Goal: Transaction & Acquisition: Download file/media

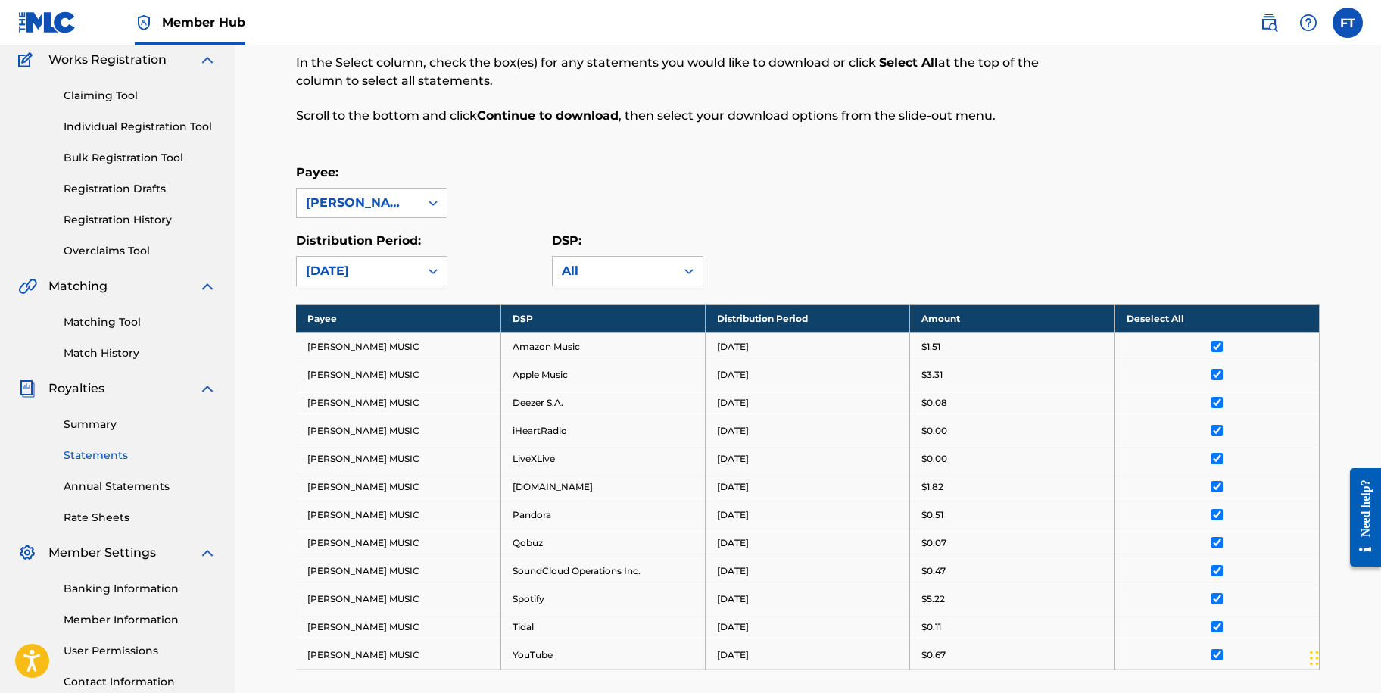
scroll to position [70, 0]
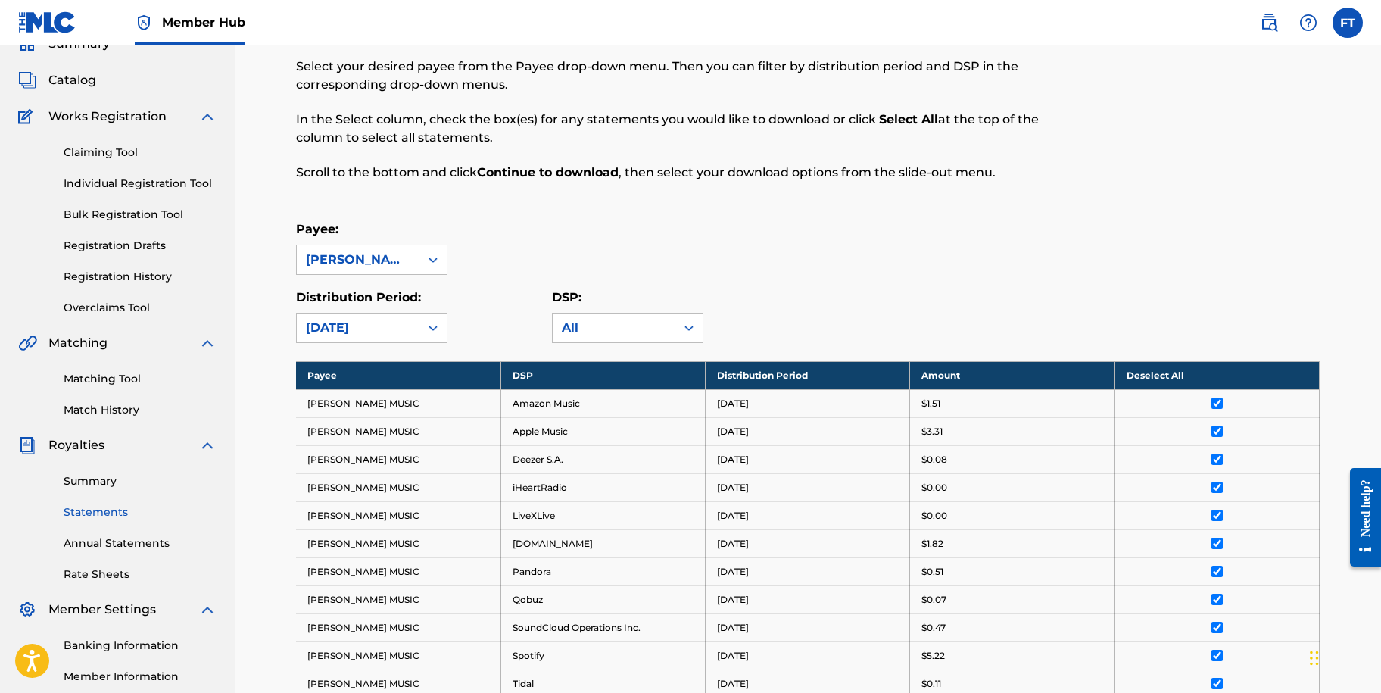
drag, startPoint x: 434, startPoint y: 325, endPoint x: 468, endPoint y: 311, distance: 37.0
click at [434, 325] on icon at bounding box center [433, 327] width 15 height 15
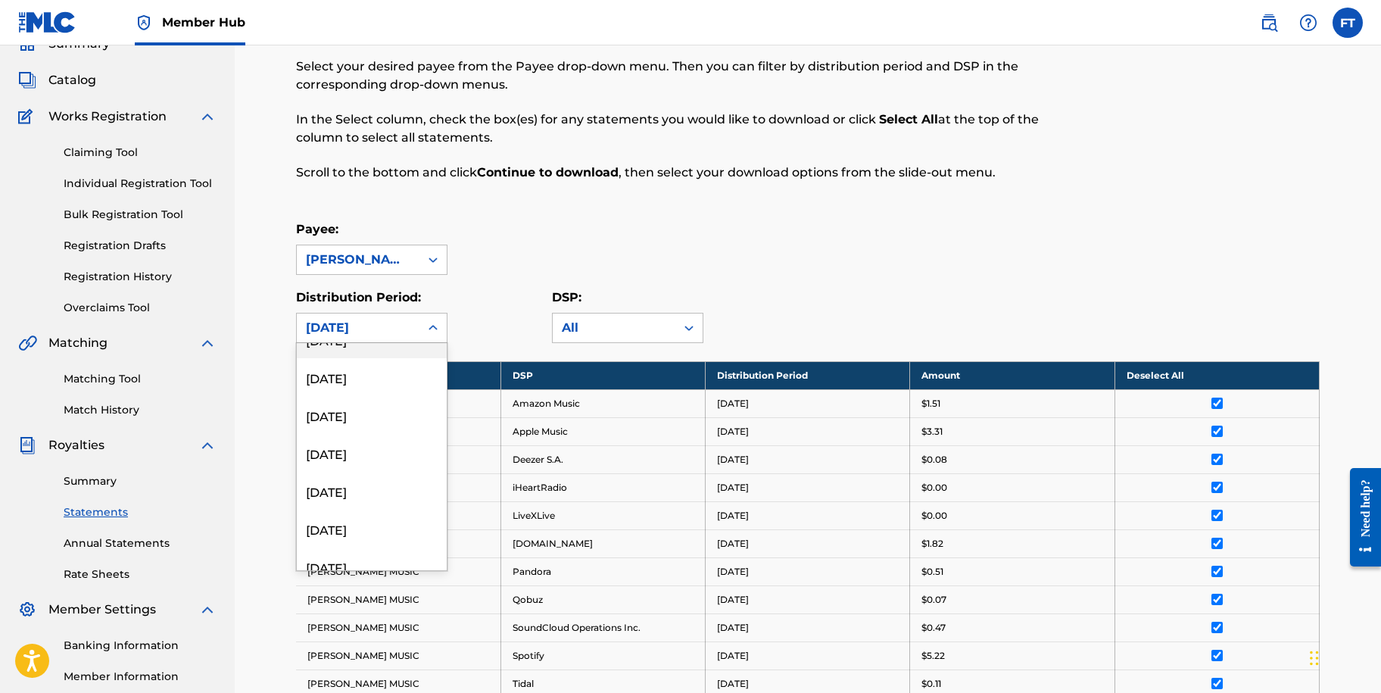
scroll to position [227, 0]
click at [373, 438] on div "[DATE]" at bounding box center [372, 438] width 150 height 38
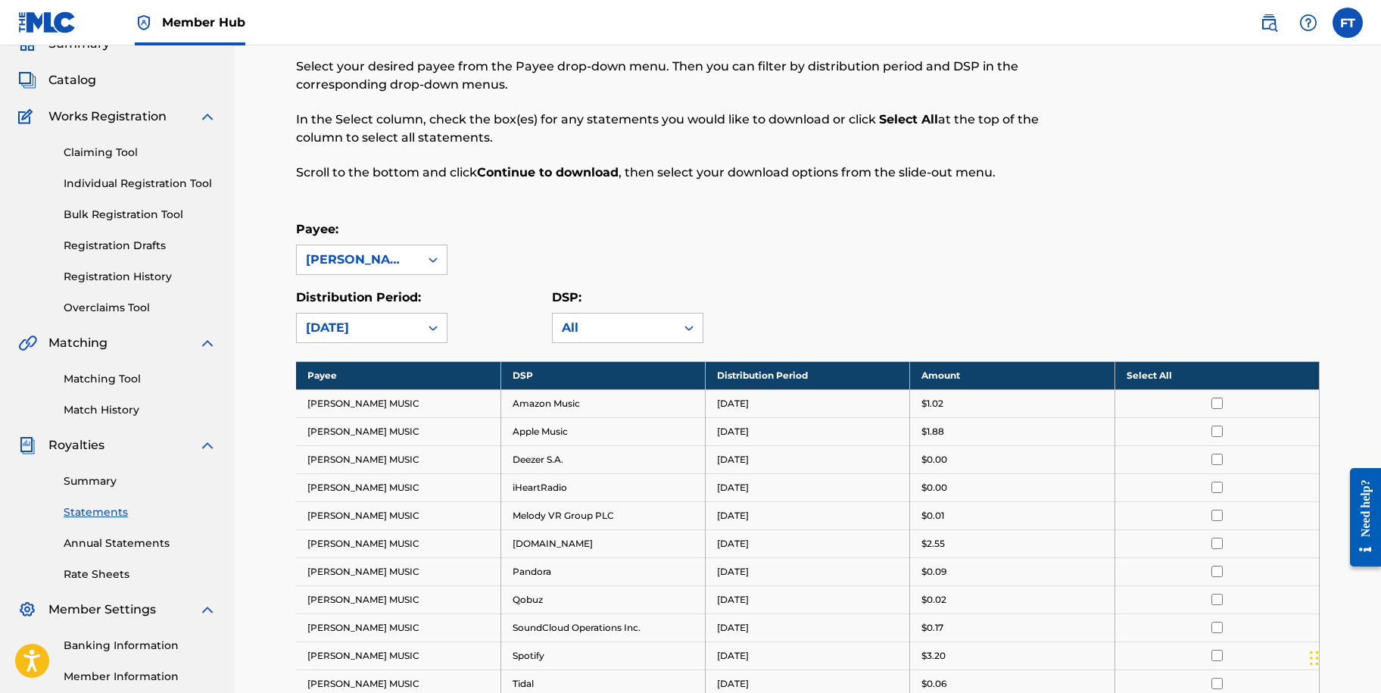
click at [1159, 375] on th "Select All" at bounding box center [1217, 375] width 204 height 28
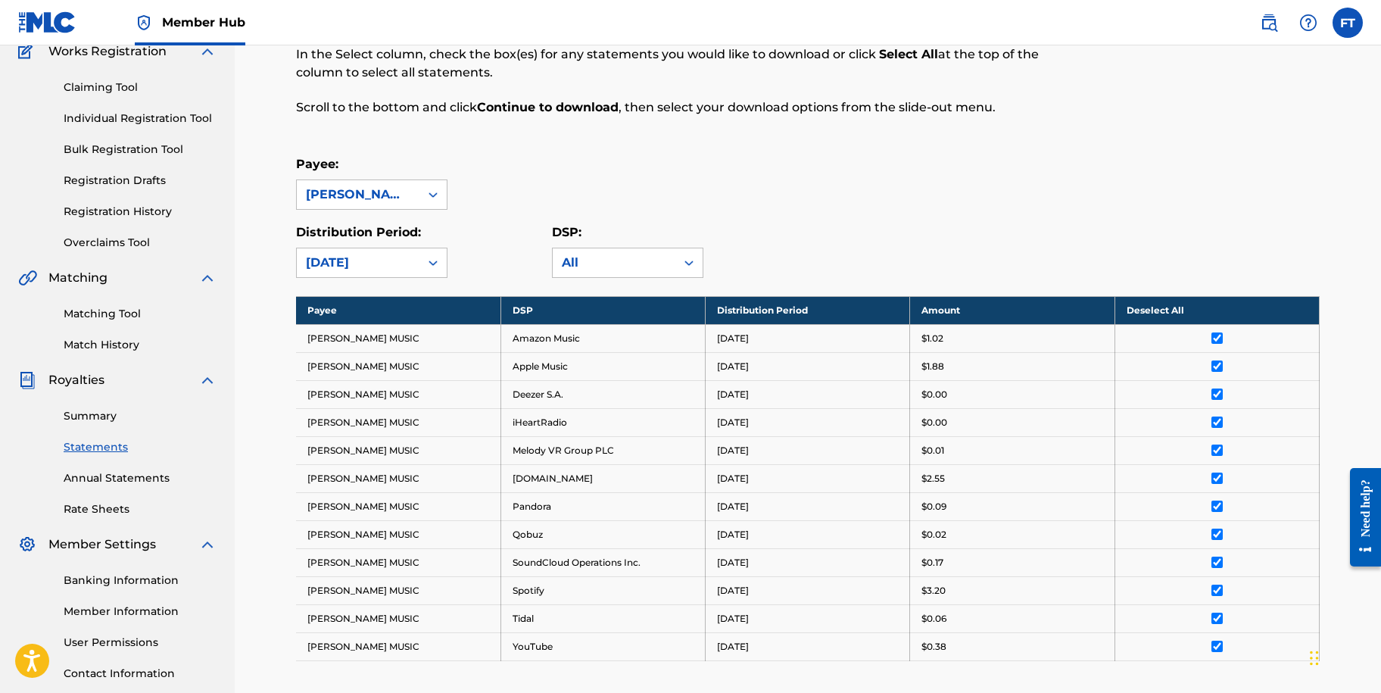
scroll to position [373, 0]
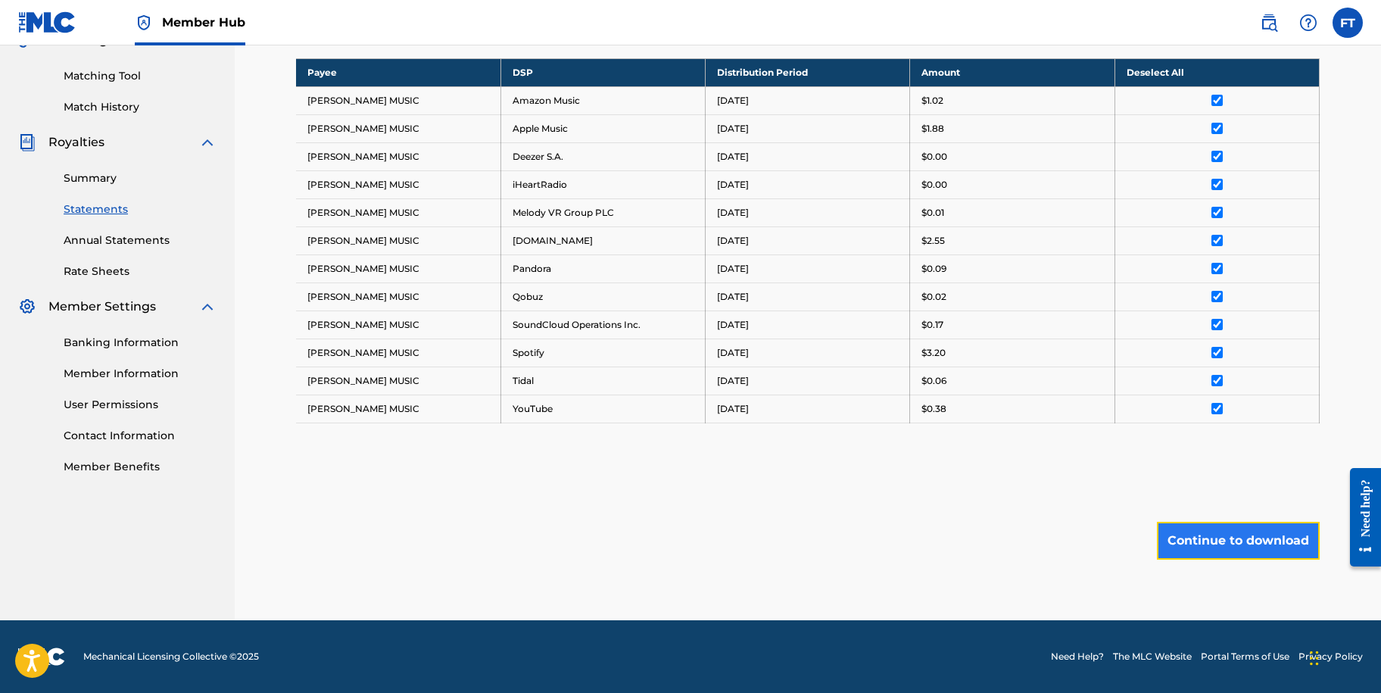
click at [1191, 553] on button "Continue to download" at bounding box center [1238, 541] width 163 height 38
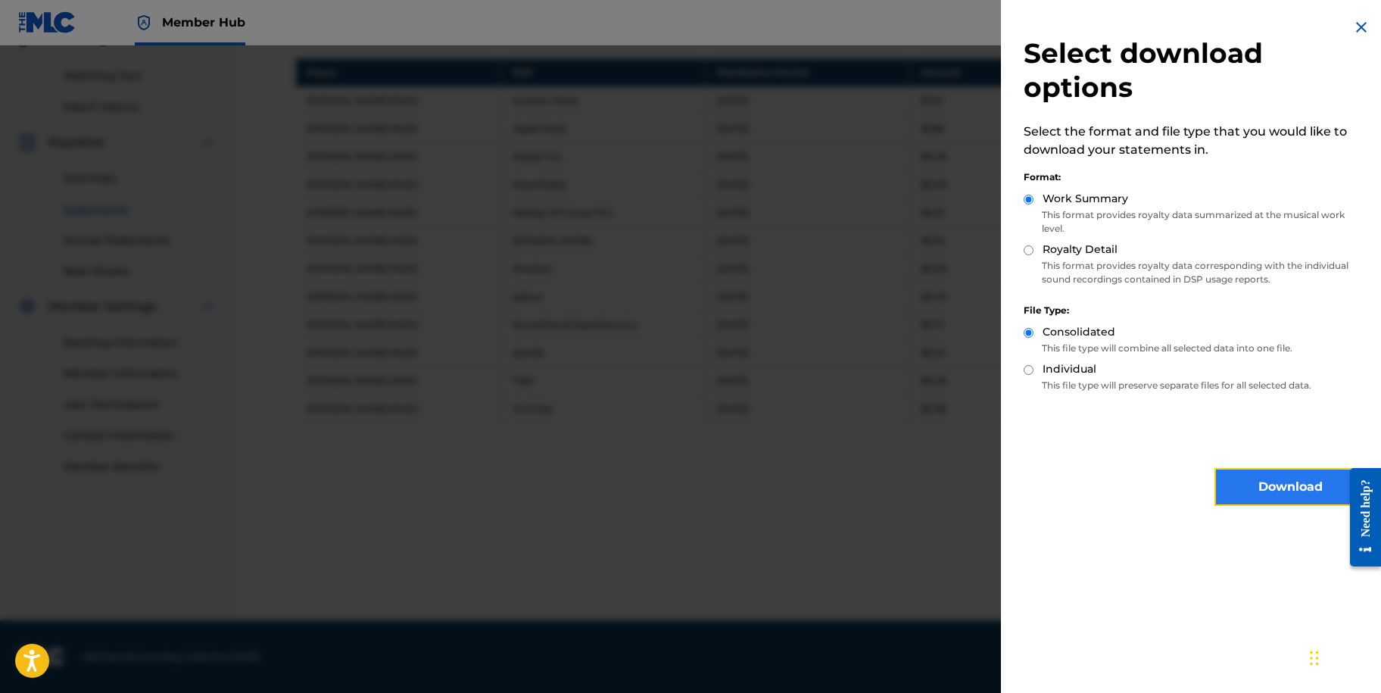
click at [1252, 500] on button "Download" at bounding box center [1290, 487] width 151 height 38
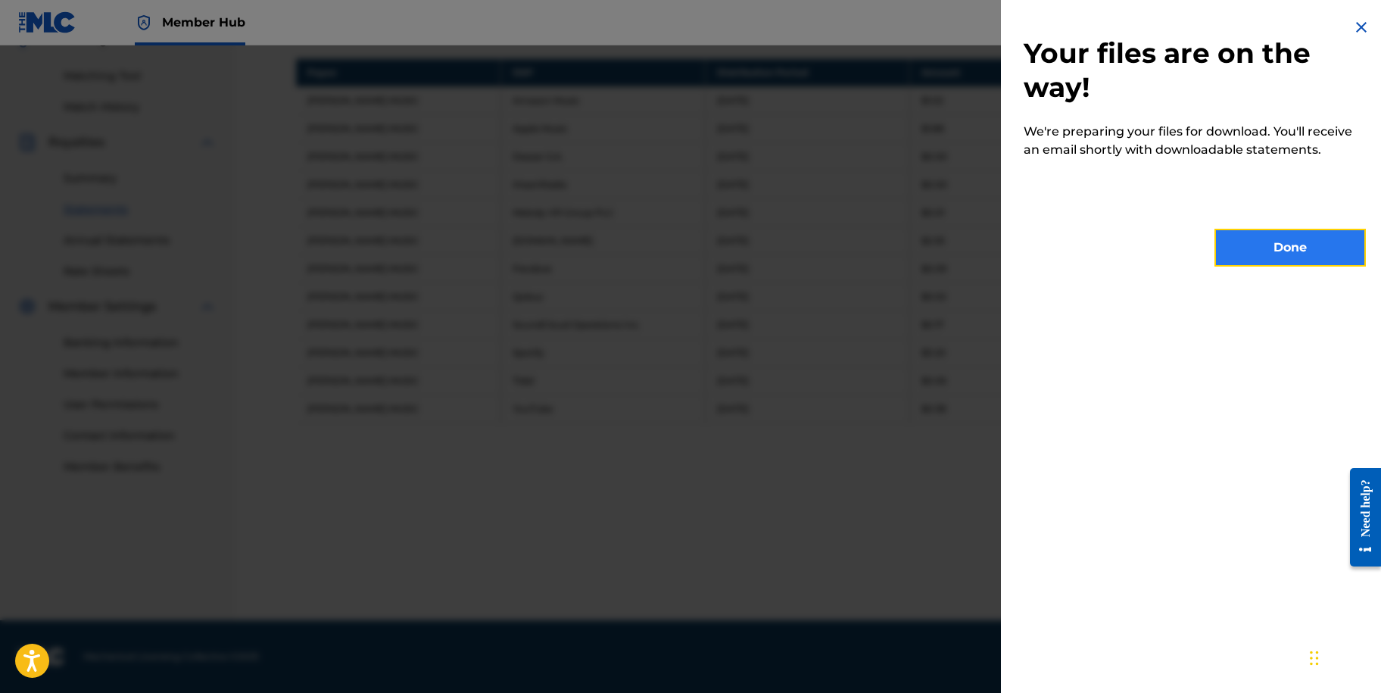
click at [1266, 249] on button "Done" at bounding box center [1290, 248] width 151 height 38
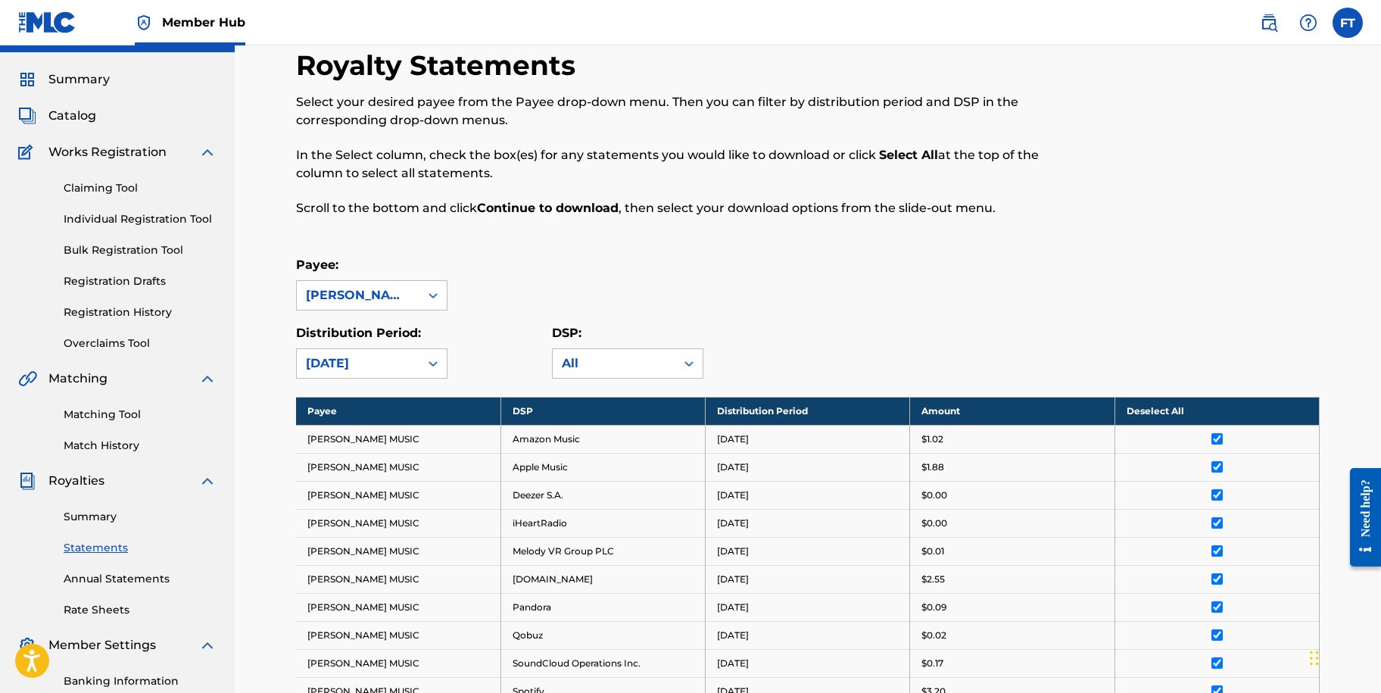
scroll to position [0, 0]
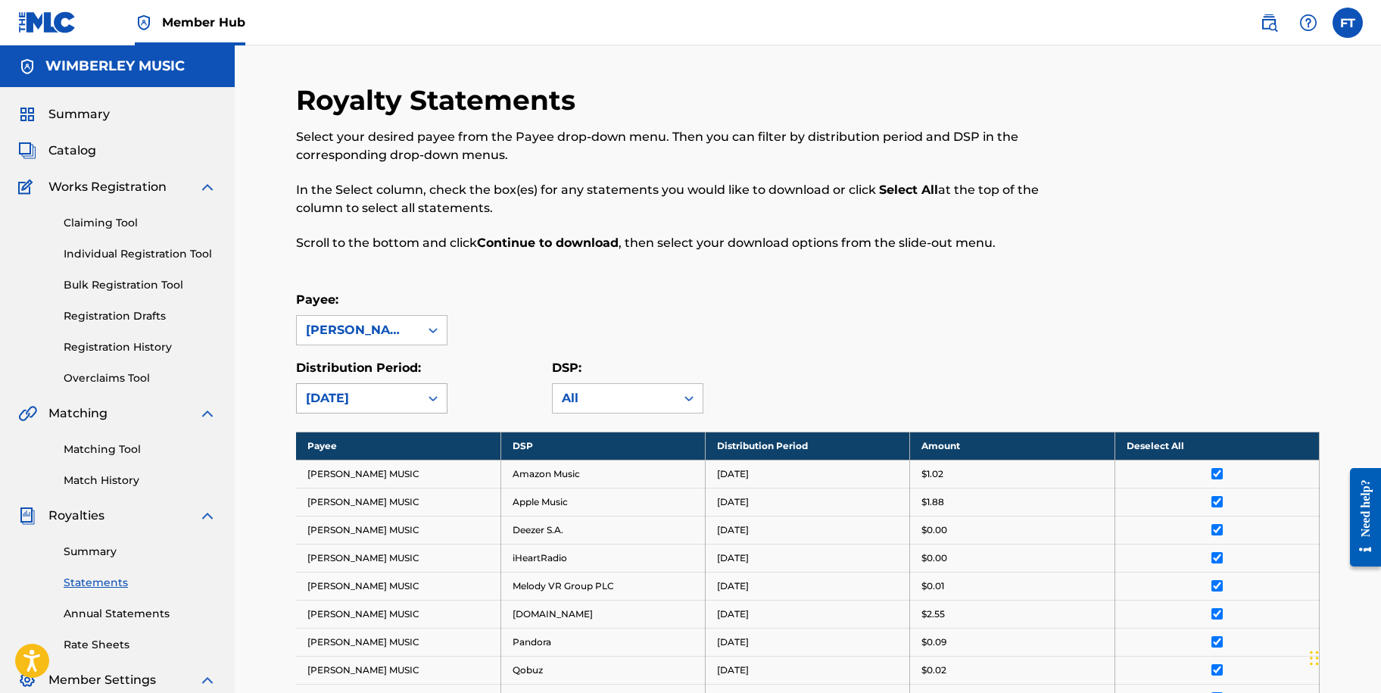
click at [435, 397] on icon at bounding box center [433, 398] width 9 height 5
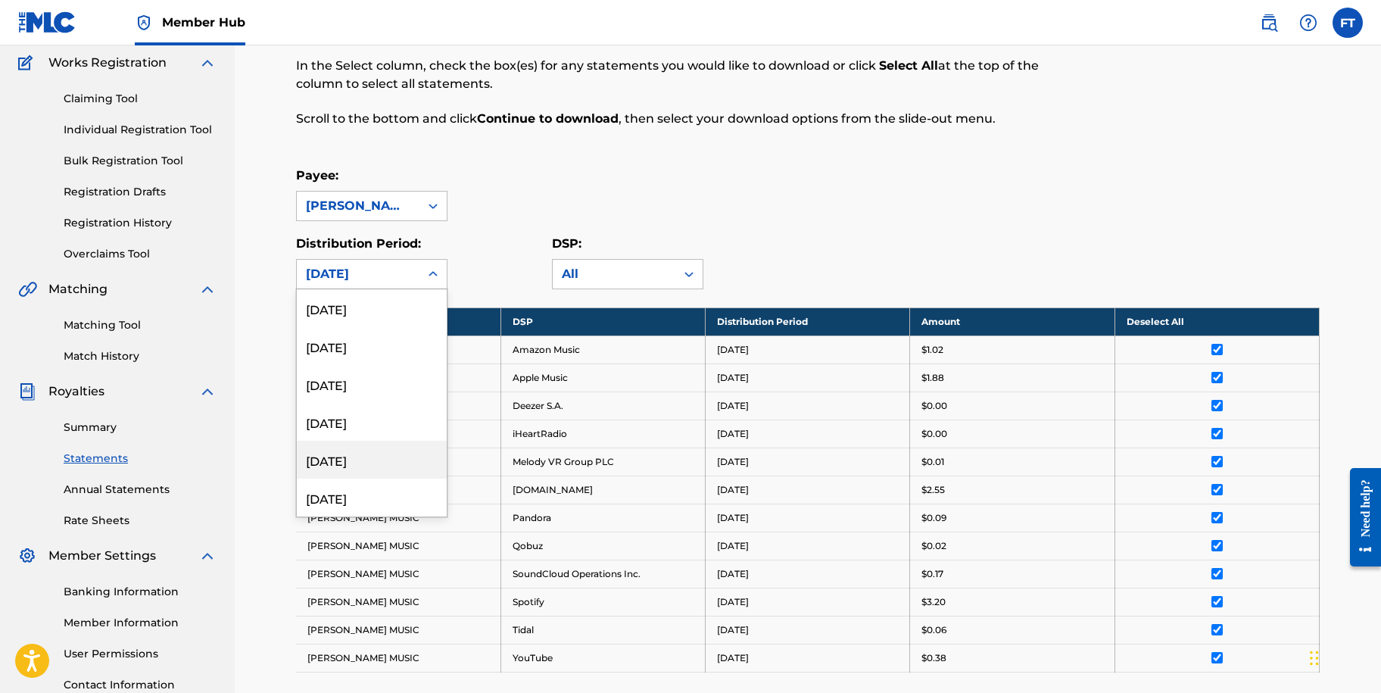
scroll to position [151, 0]
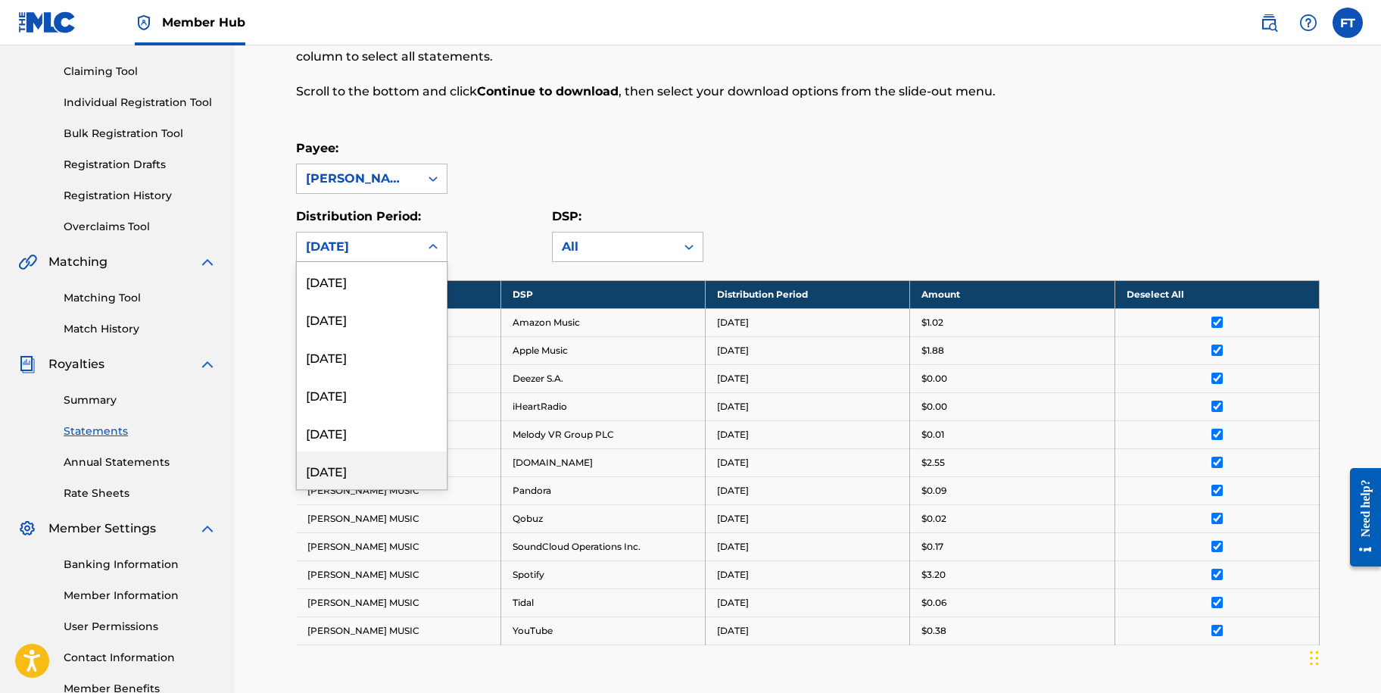
click at [363, 467] on div "[DATE]" at bounding box center [372, 470] width 150 height 38
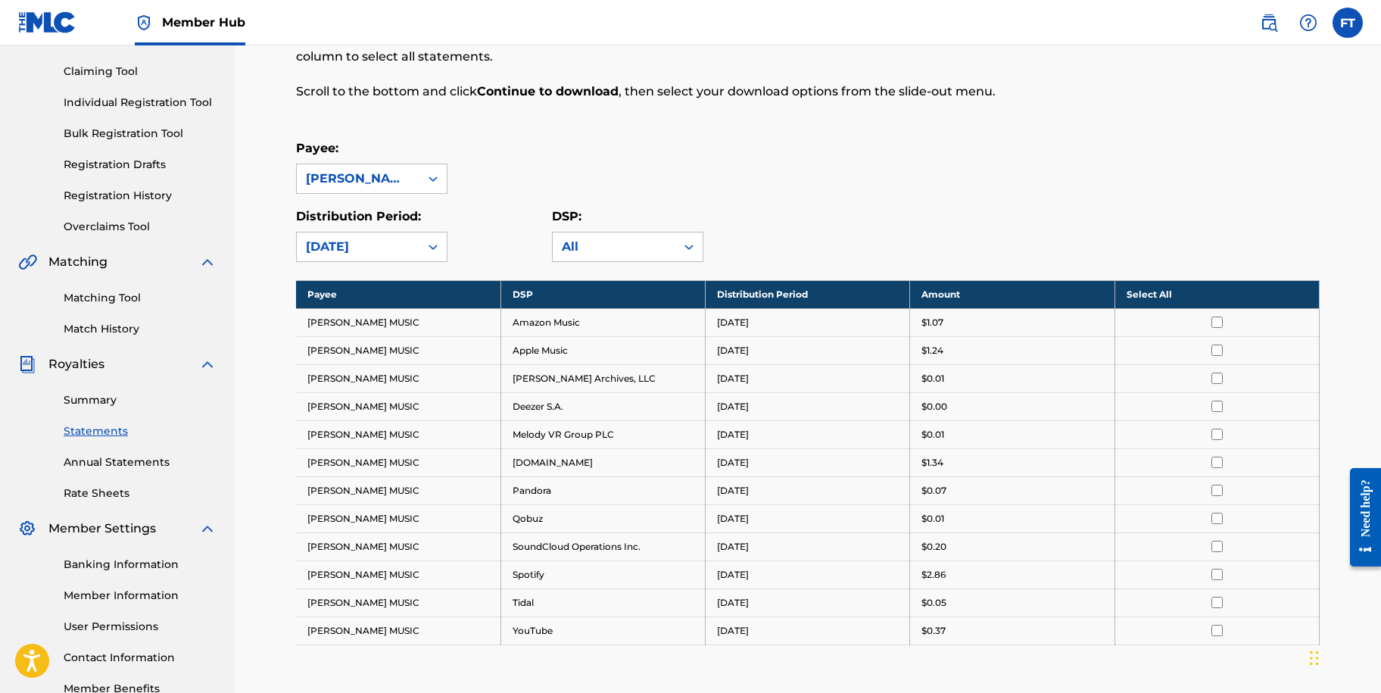
click at [1169, 296] on th "Select All" at bounding box center [1217, 294] width 204 height 28
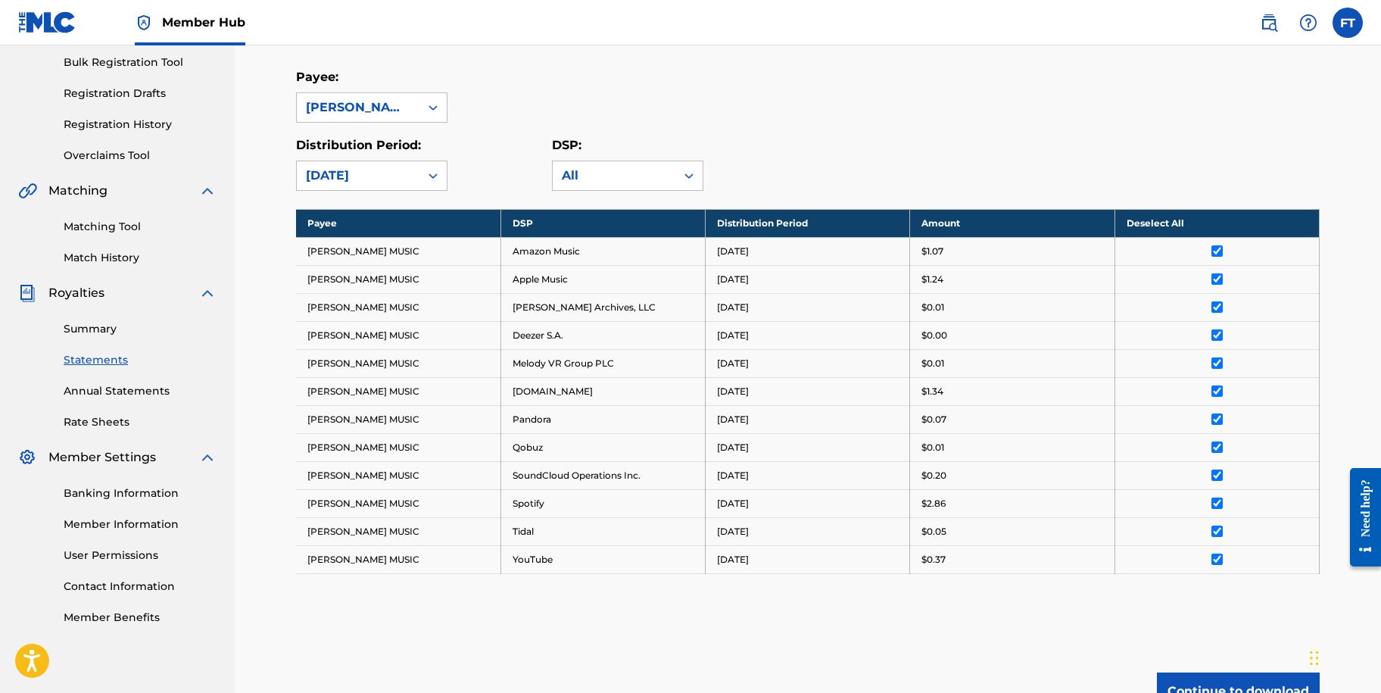
scroll to position [373, 0]
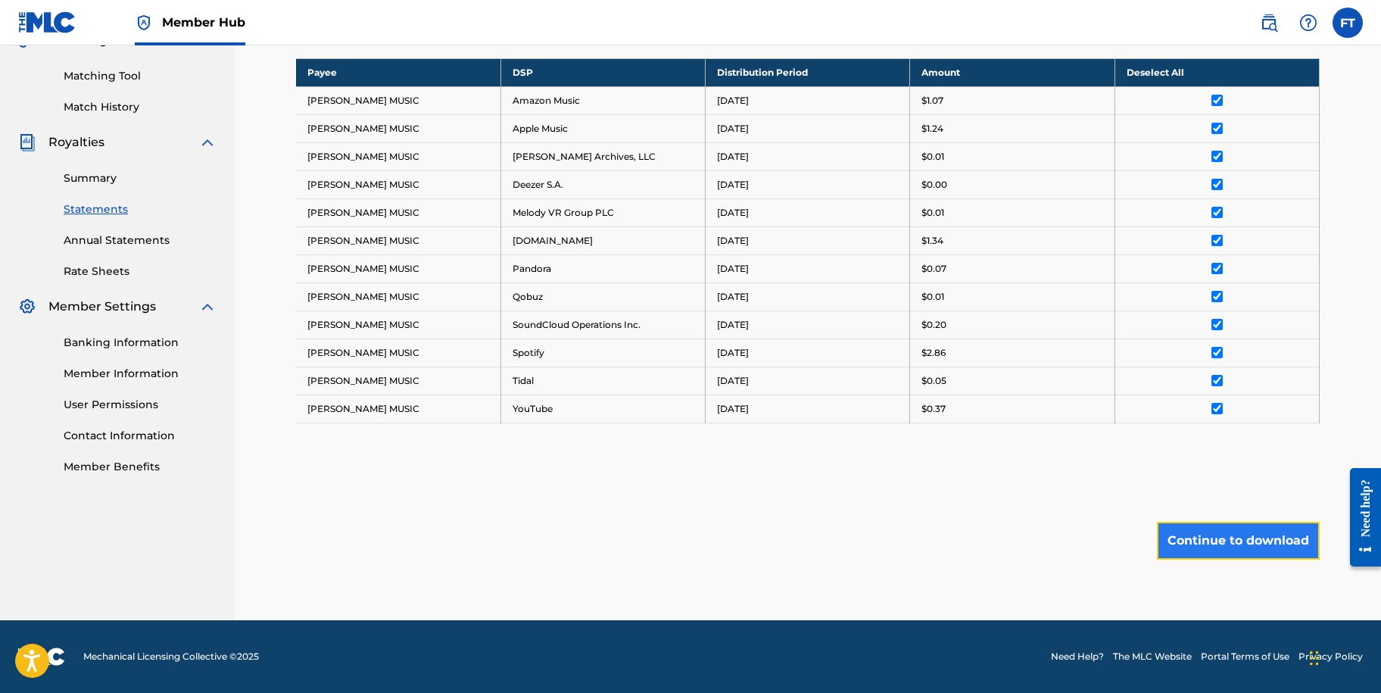
click at [1236, 539] on button "Continue to download" at bounding box center [1238, 541] width 163 height 38
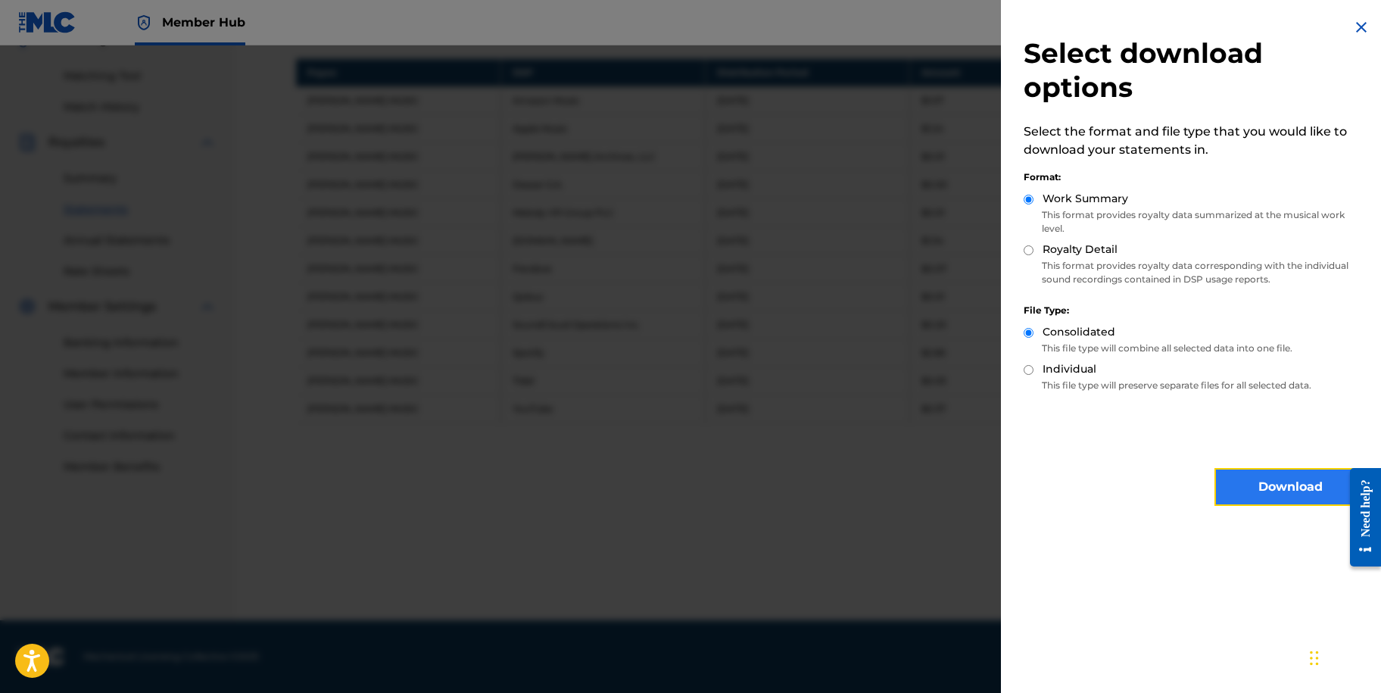
click at [1250, 482] on button "Download" at bounding box center [1290, 487] width 151 height 38
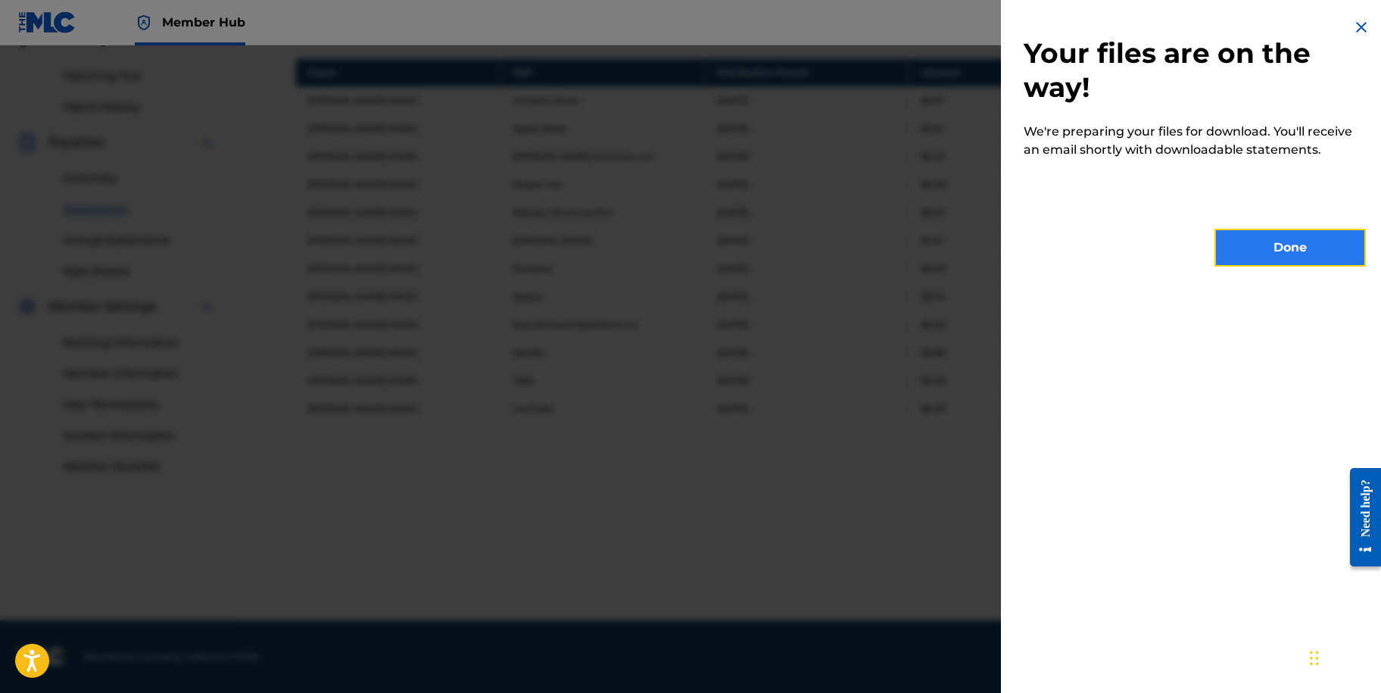
click at [1305, 247] on button "Done" at bounding box center [1290, 248] width 151 height 38
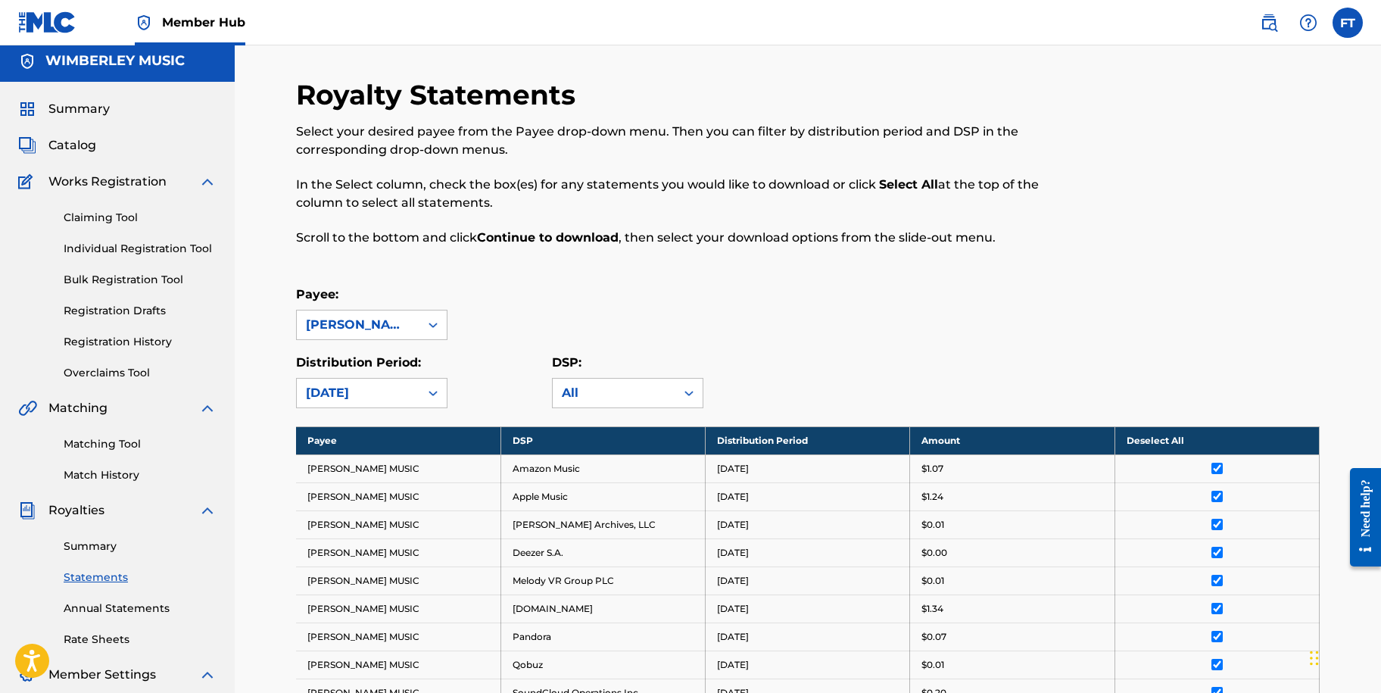
scroll to position [0, 0]
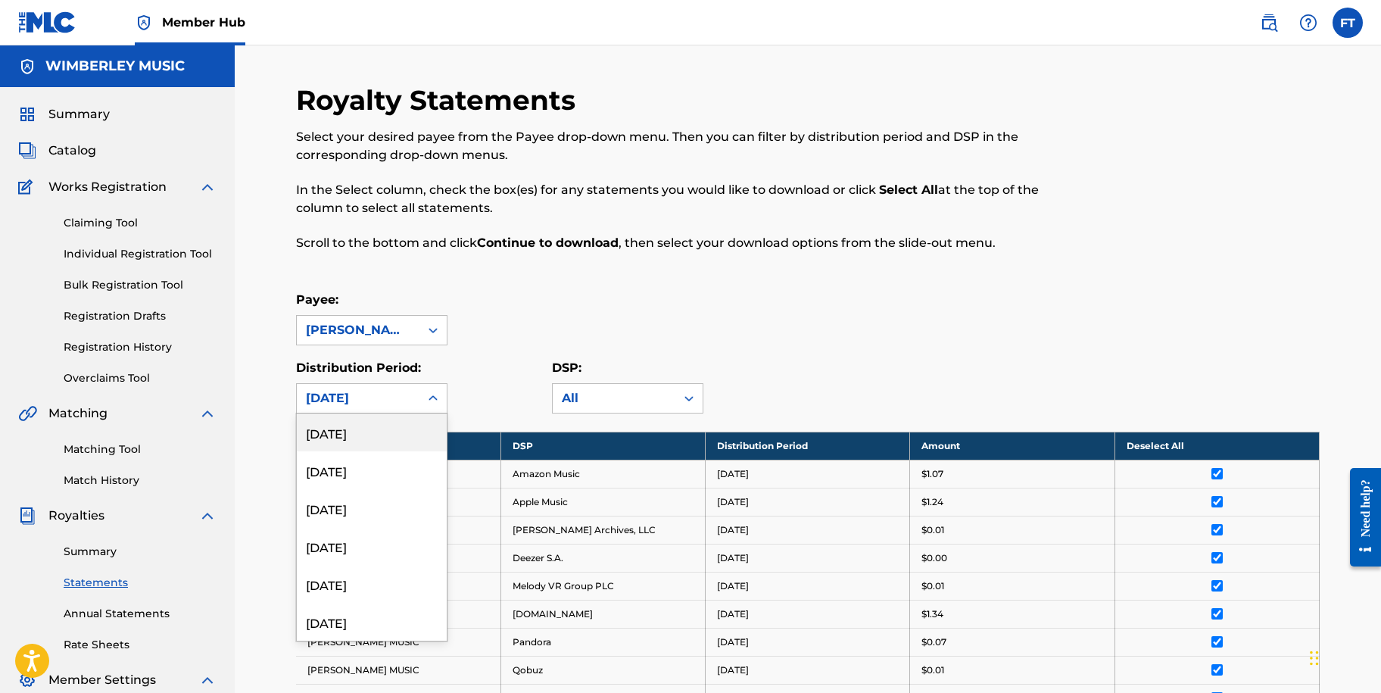
click at [412, 407] on div "[DATE]" at bounding box center [358, 398] width 123 height 29
click at [391, 507] on div "[DATE]" at bounding box center [372, 508] width 150 height 38
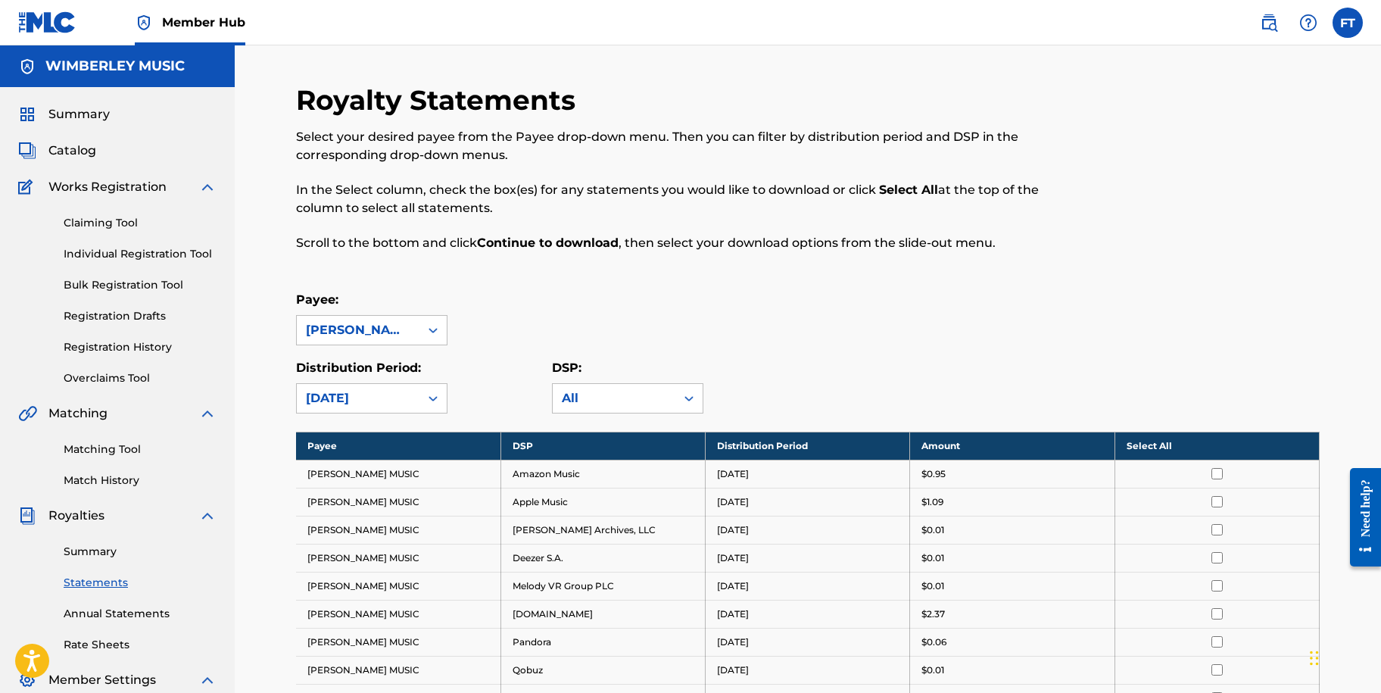
click at [1156, 451] on th "Select All" at bounding box center [1217, 446] width 204 height 28
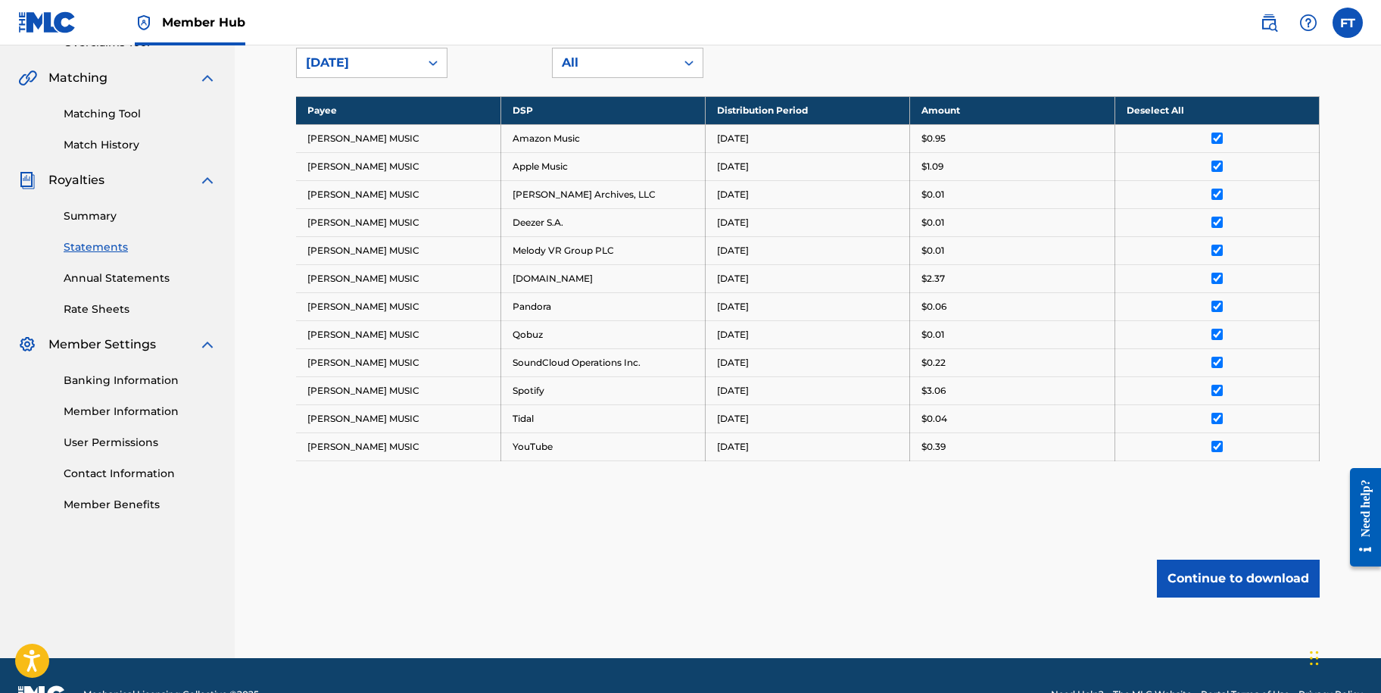
scroll to position [373, 0]
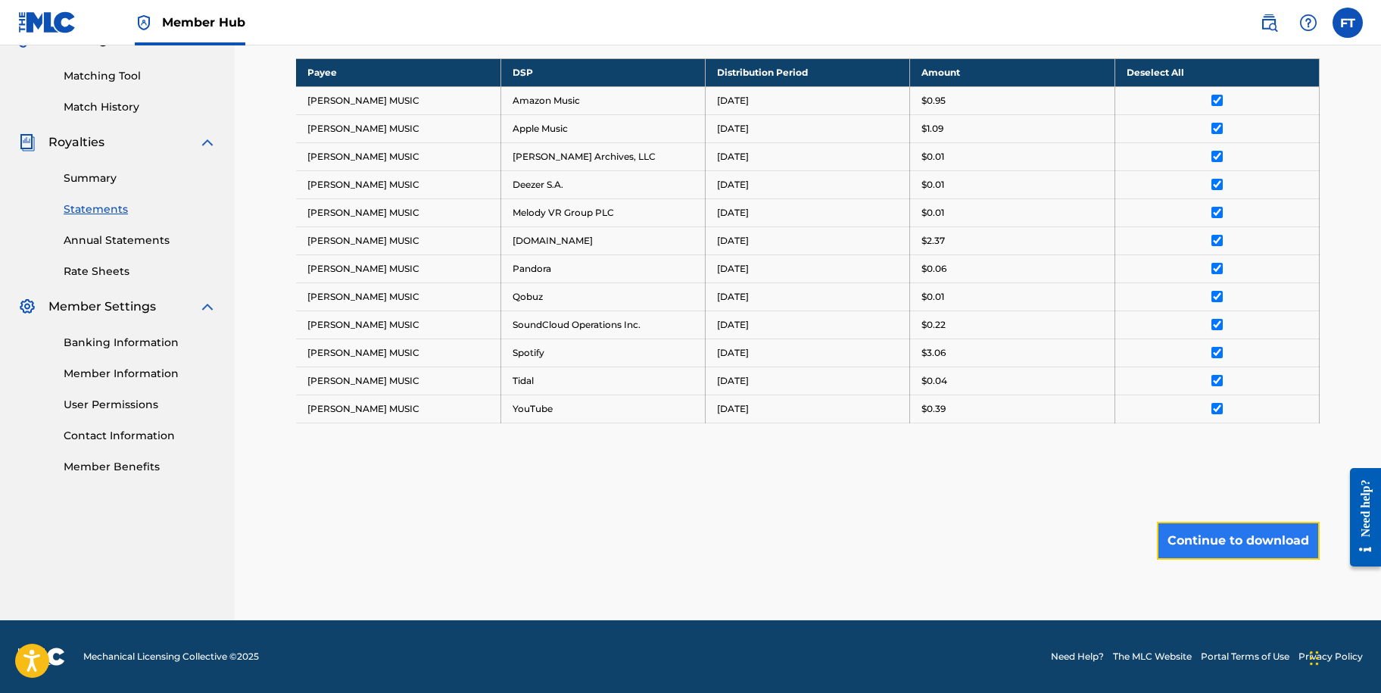
click at [1194, 551] on button "Continue to download" at bounding box center [1238, 541] width 163 height 38
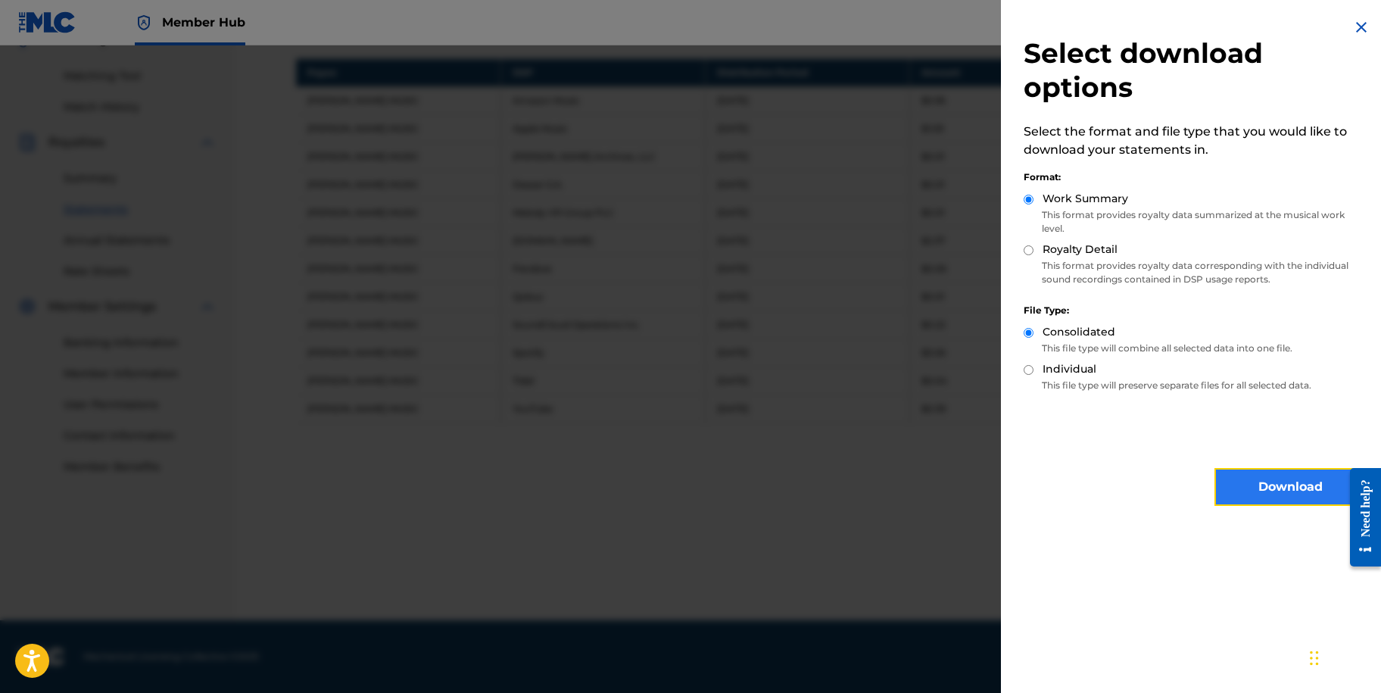
click at [1310, 495] on button "Download" at bounding box center [1290, 487] width 151 height 38
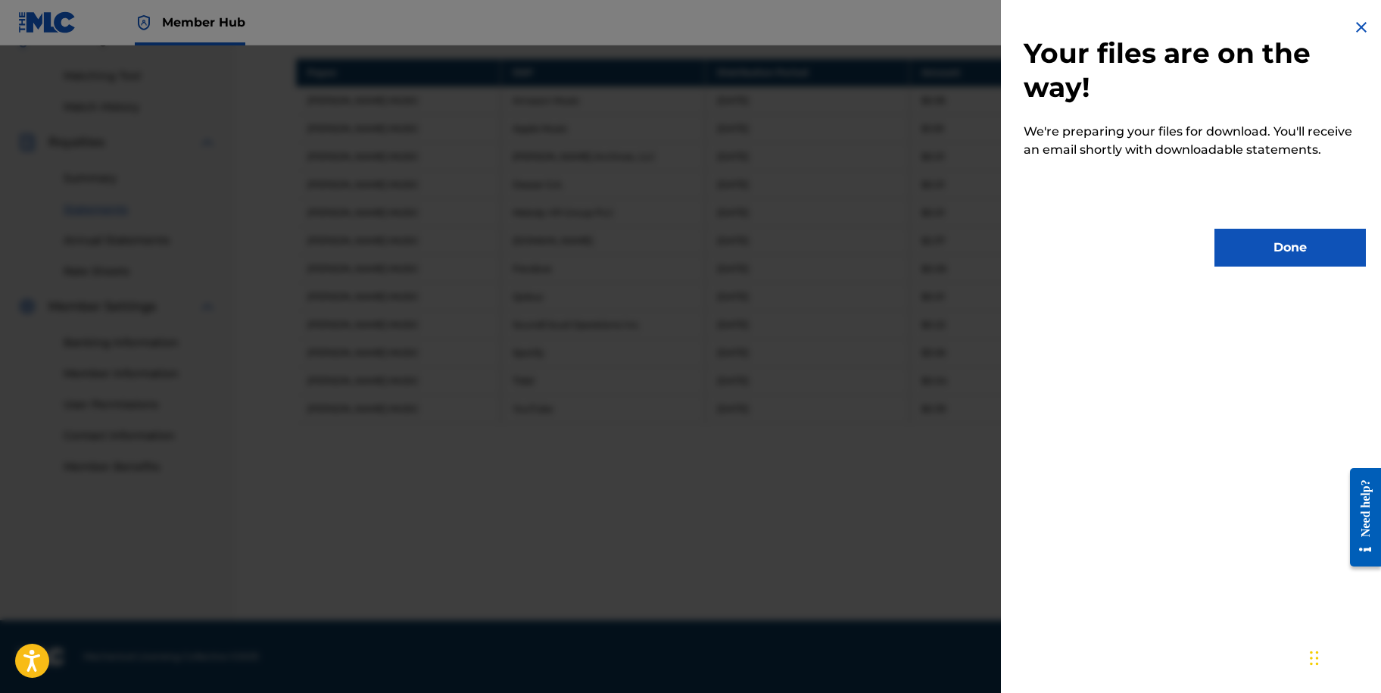
click at [1255, 268] on div "Your files are on the way! We're preparing your files for download. You'll rece…" at bounding box center [1195, 142] width 388 height 285
click at [1252, 256] on button "Done" at bounding box center [1290, 248] width 151 height 38
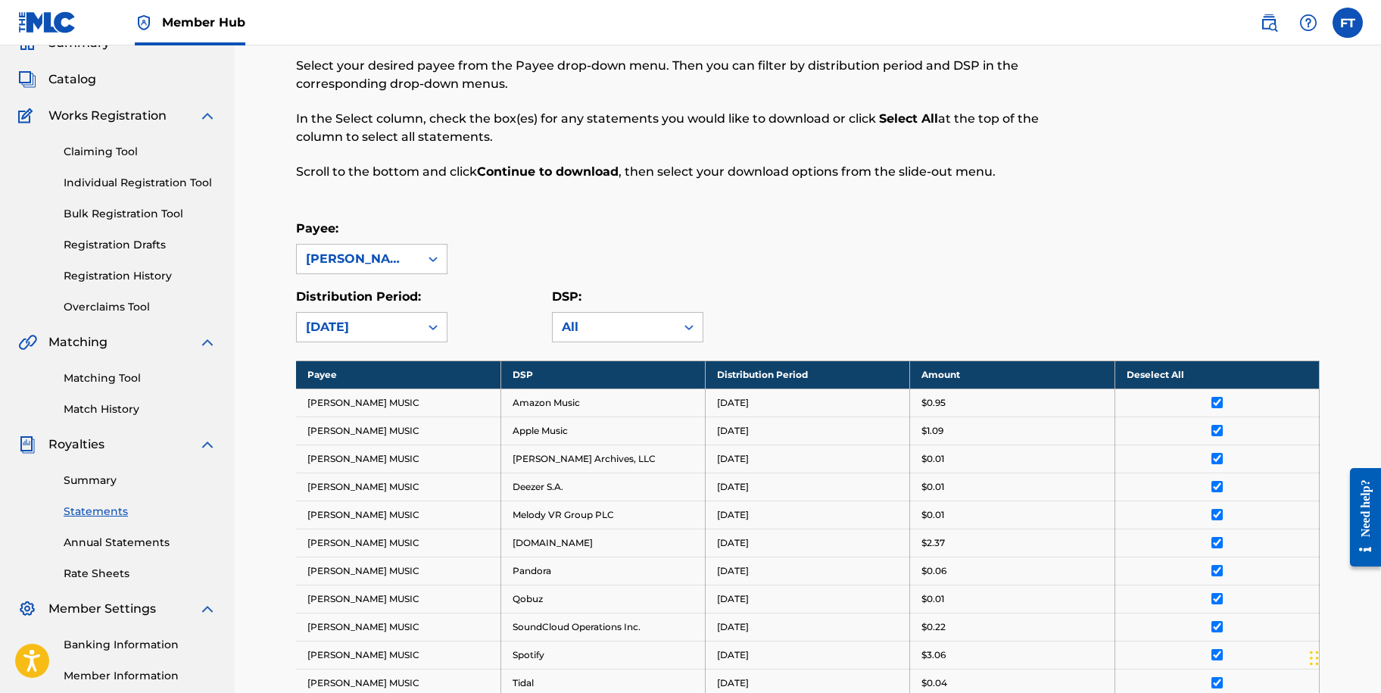
scroll to position [70, 0]
click at [424, 331] on div at bounding box center [433, 327] width 27 height 27
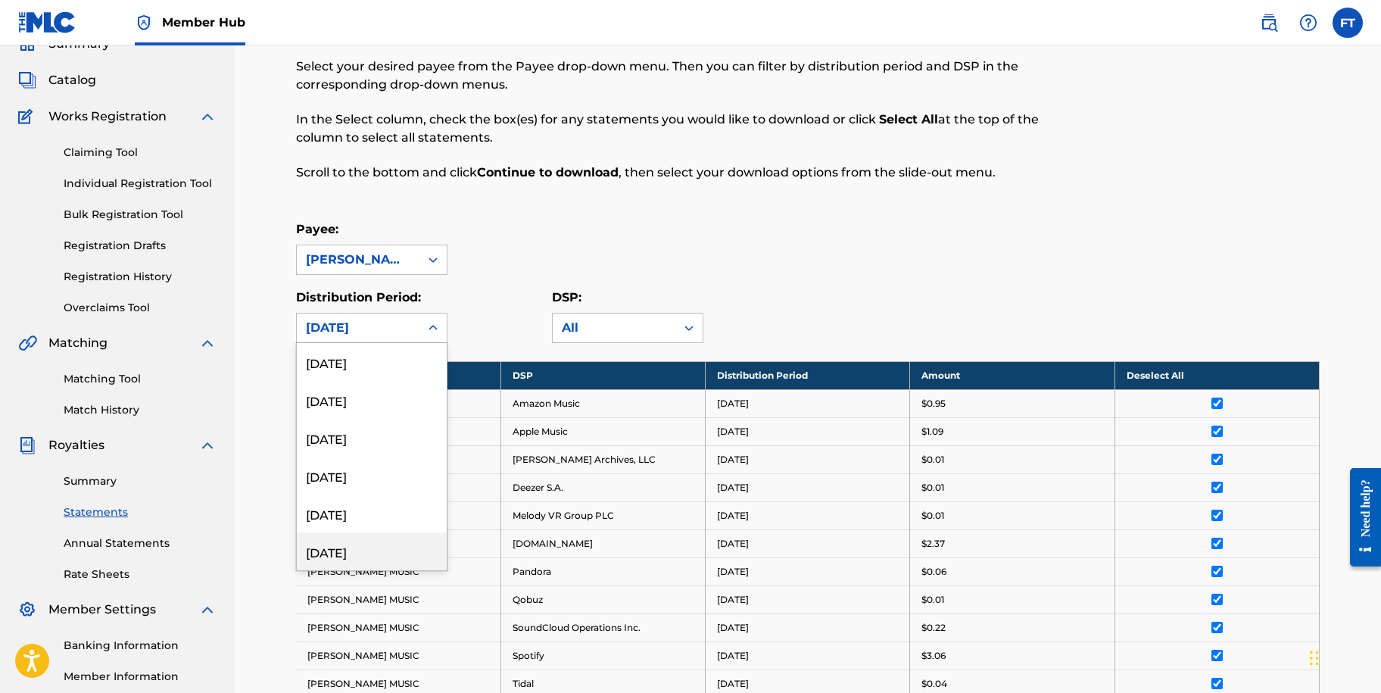
click at [391, 547] on div "[DATE]" at bounding box center [372, 551] width 150 height 38
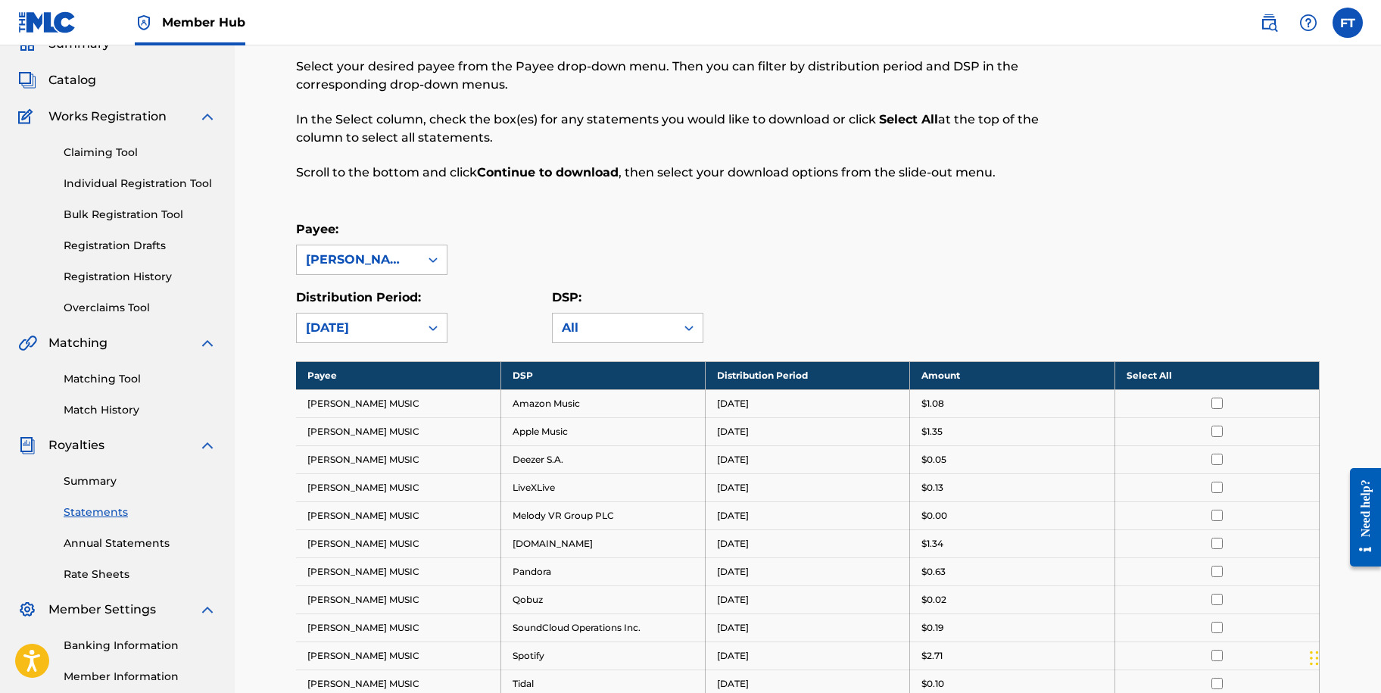
click at [1166, 373] on th "Select All" at bounding box center [1217, 375] width 204 height 28
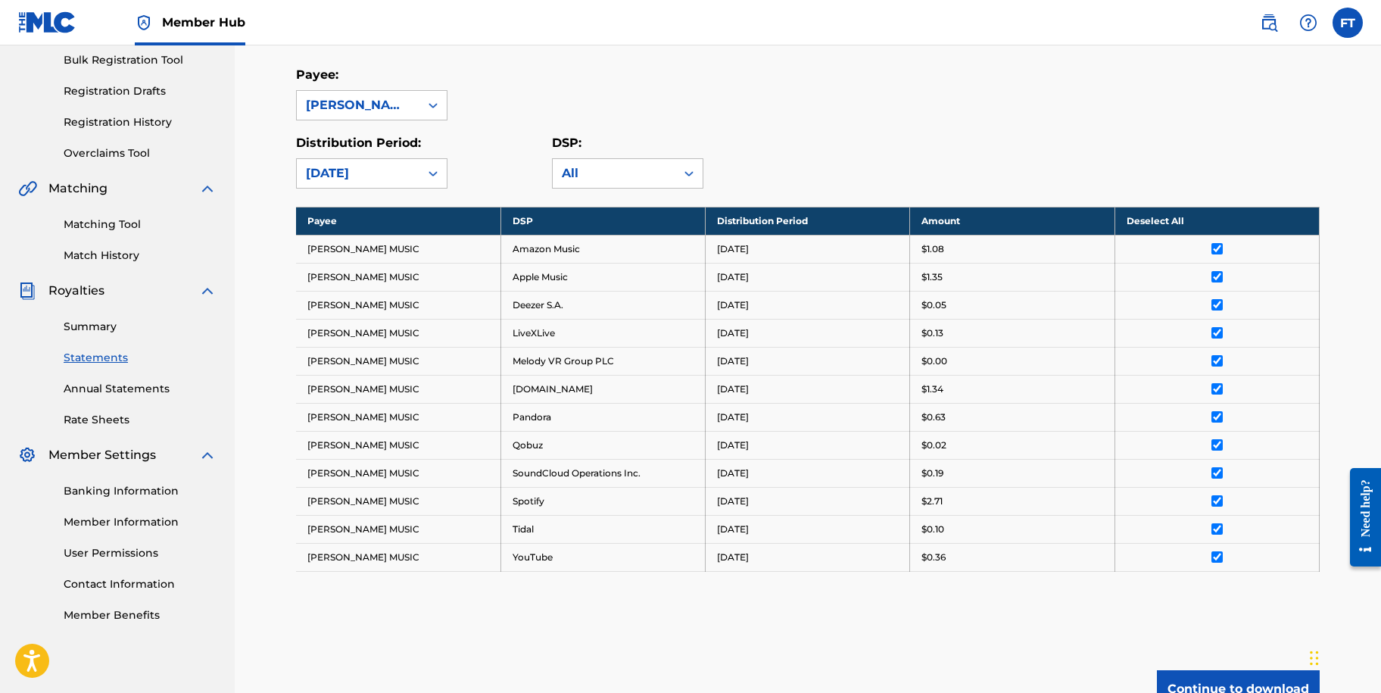
scroll to position [373, 0]
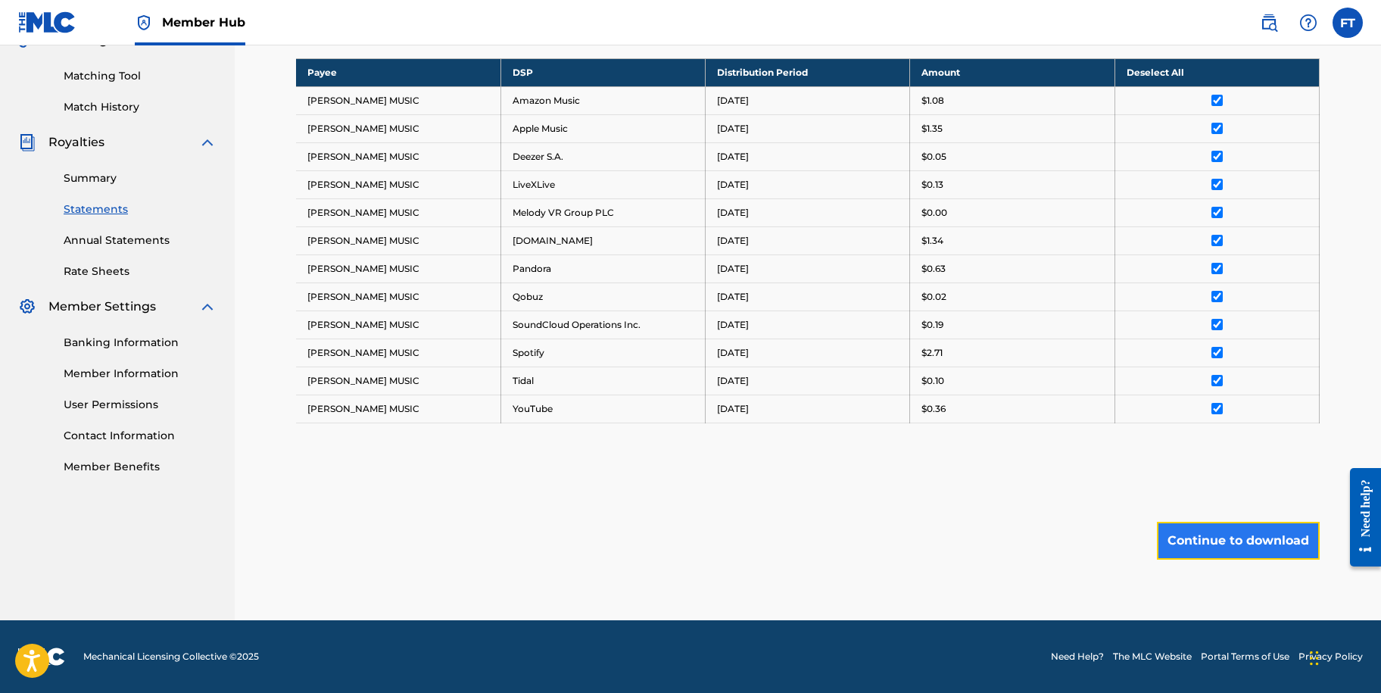
click at [1222, 540] on button "Continue to download" at bounding box center [1238, 541] width 163 height 38
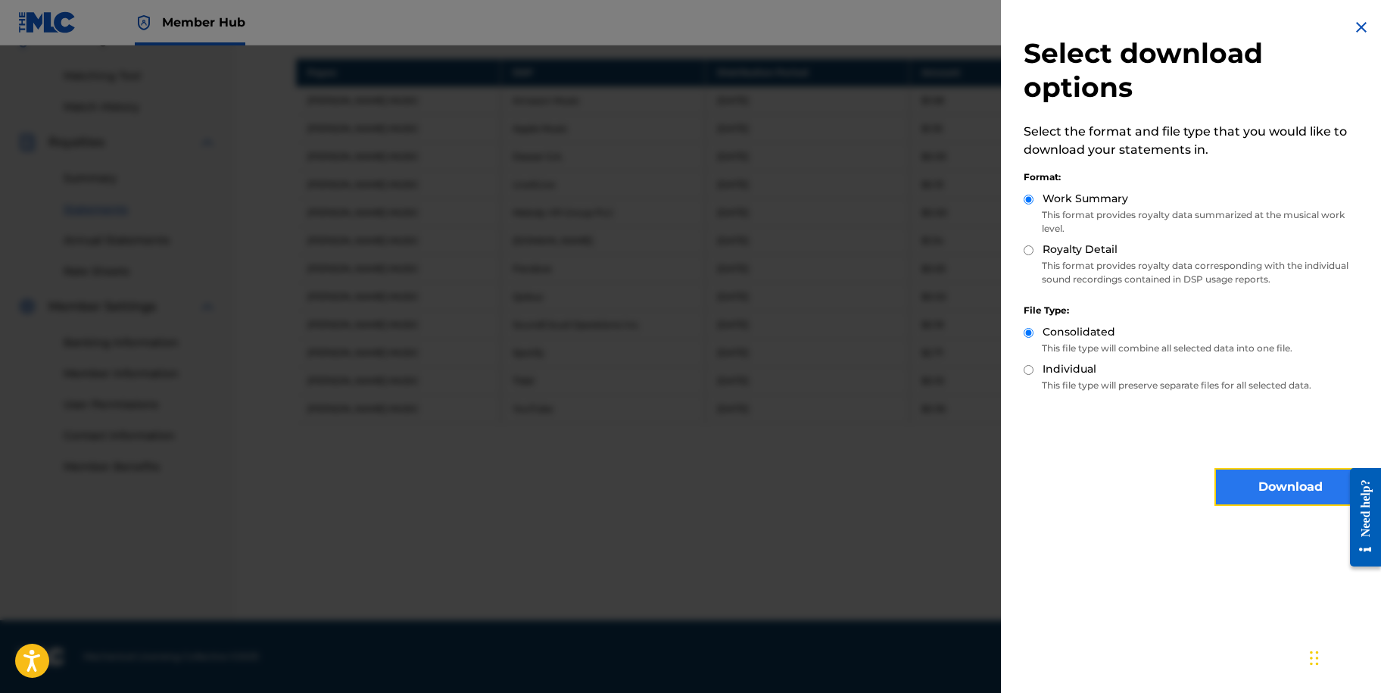
click at [1247, 499] on button "Download" at bounding box center [1290, 487] width 151 height 38
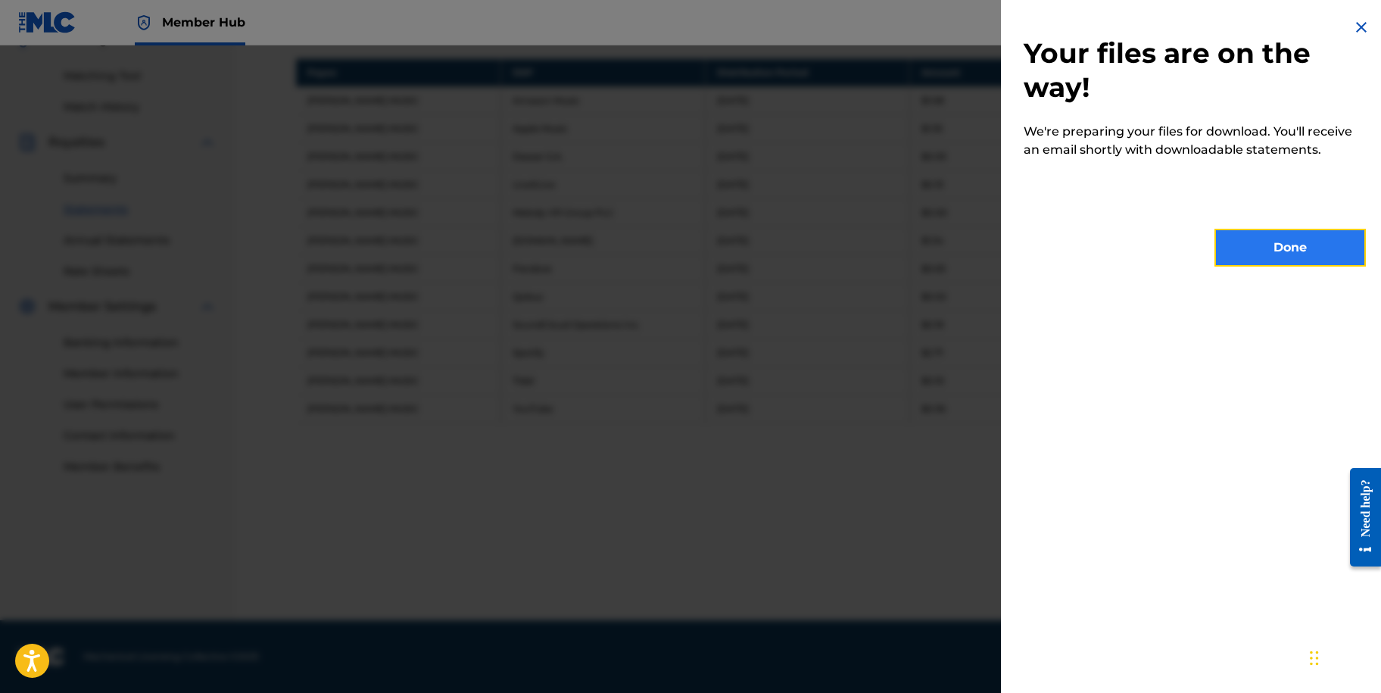
click at [1256, 251] on button "Done" at bounding box center [1290, 248] width 151 height 38
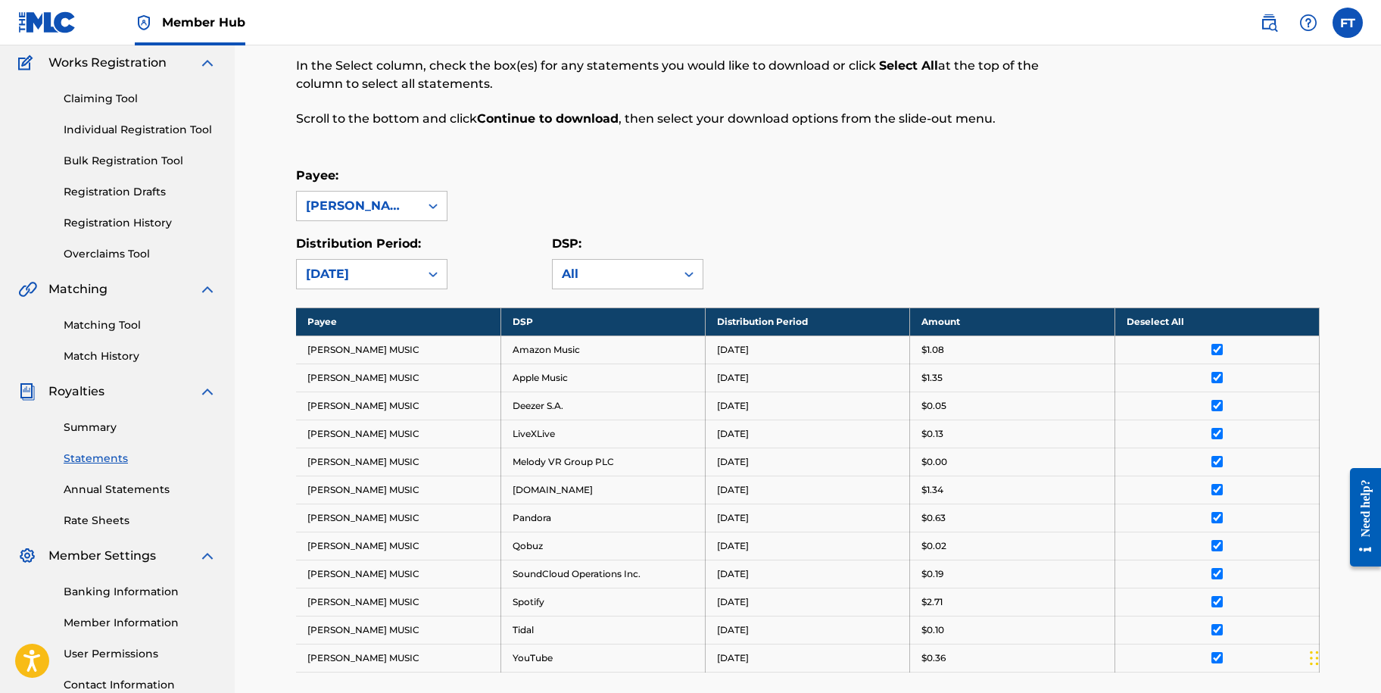
scroll to position [70, 0]
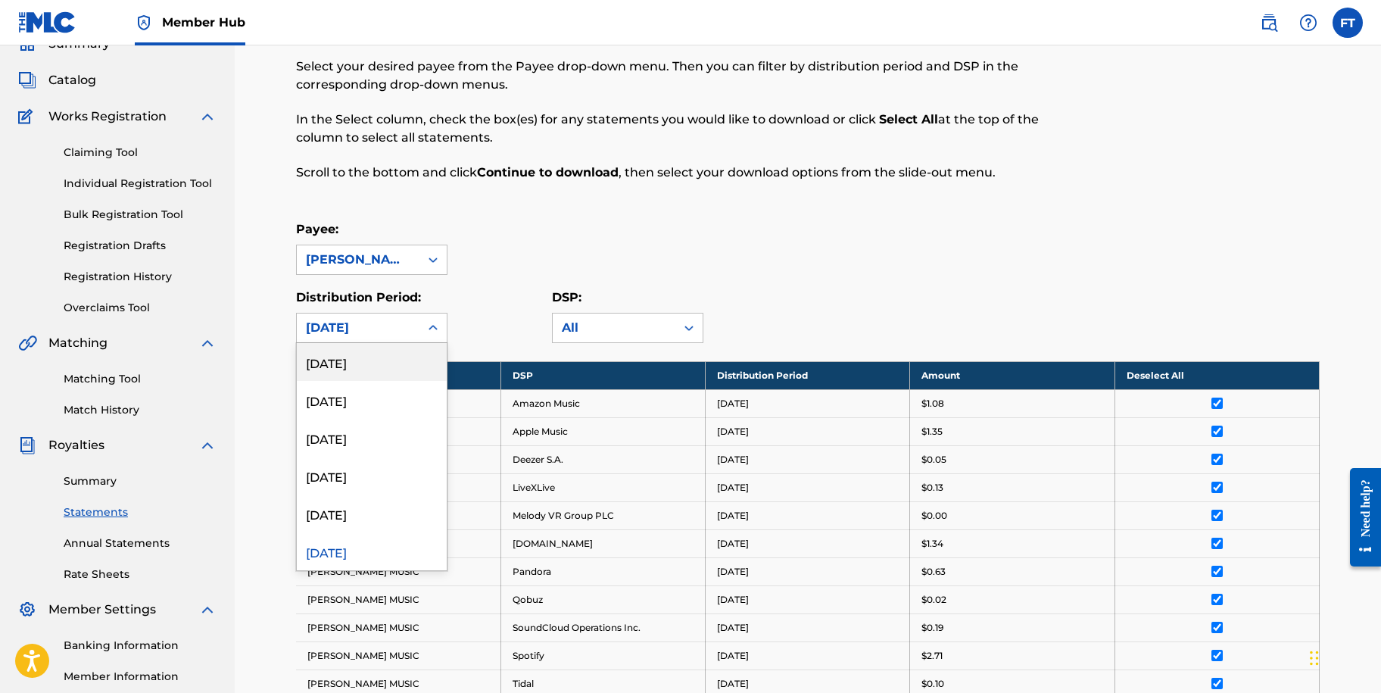
click at [401, 339] on div "[DATE]" at bounding box center [358, 328] width 123 height 29
click at [376, 524] on div "[DATE]" at bounding box center [372, 514] width 150 height 38
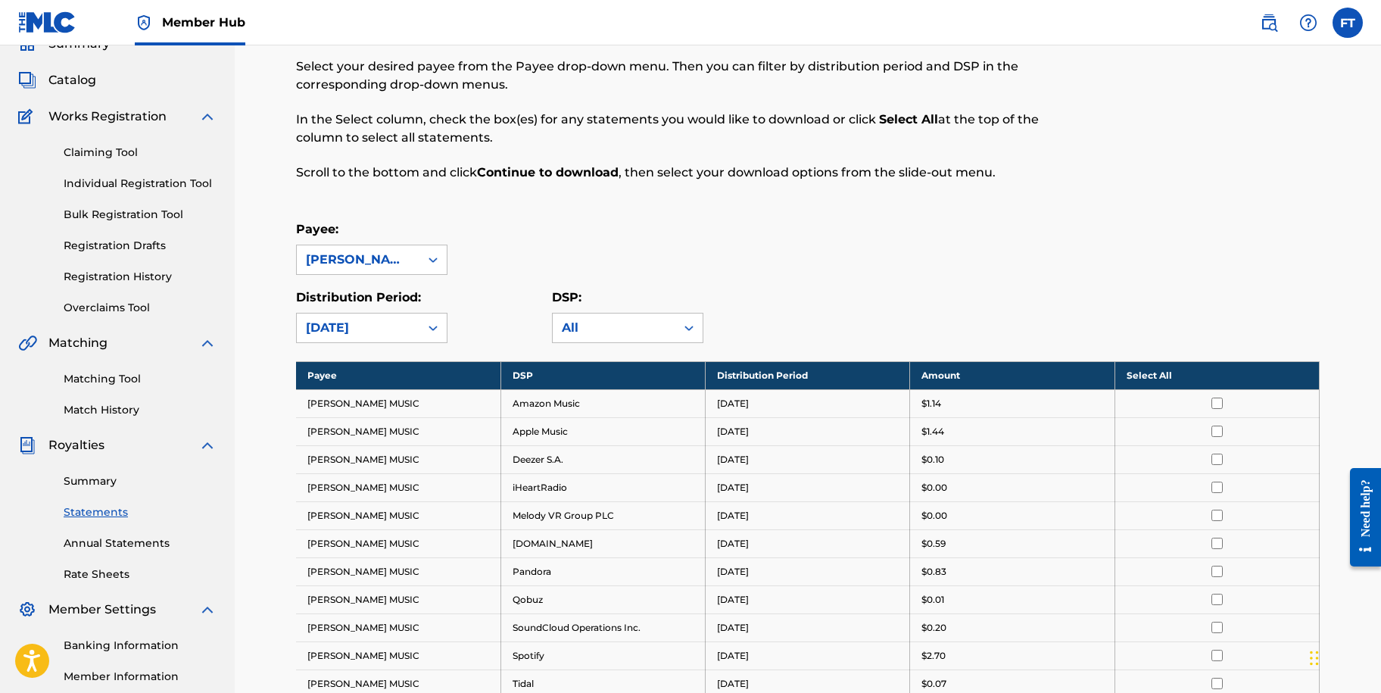
click at [1150, 377] on th "Select All" at bounding box center [1217, 375] width 204 height 28
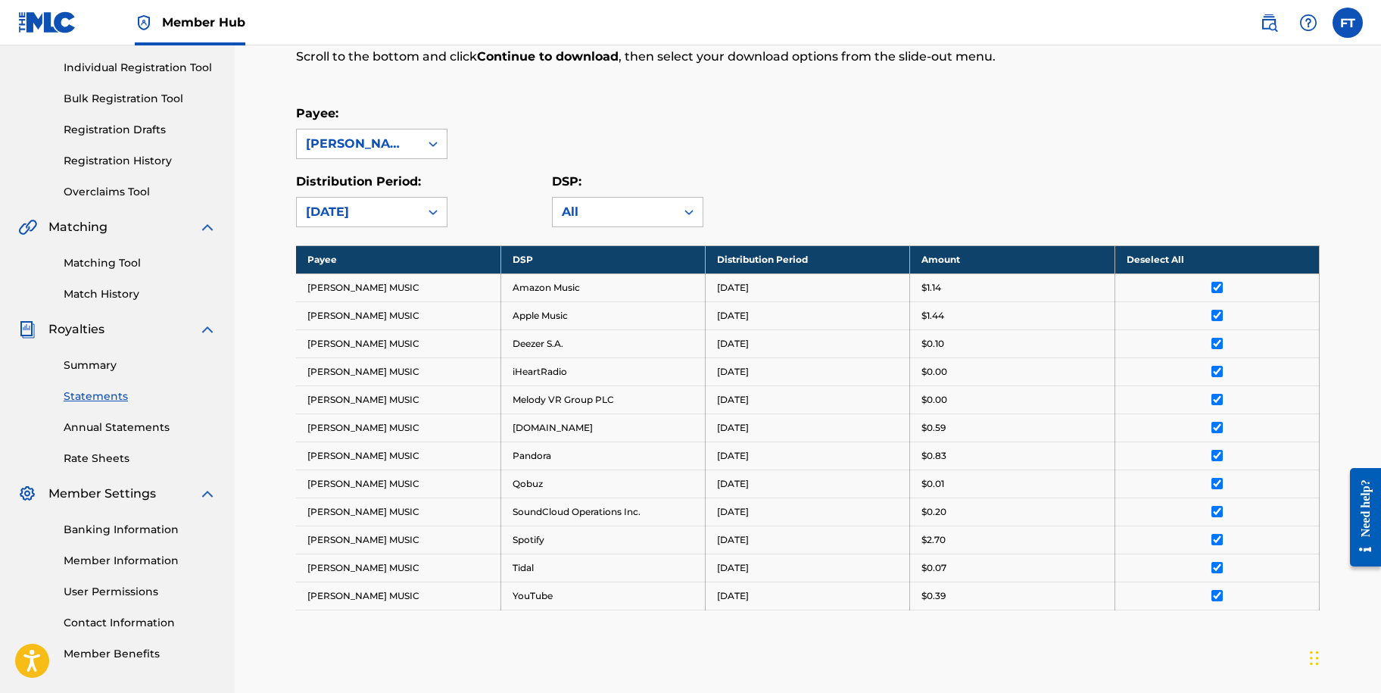
scroll to position [373, 0]
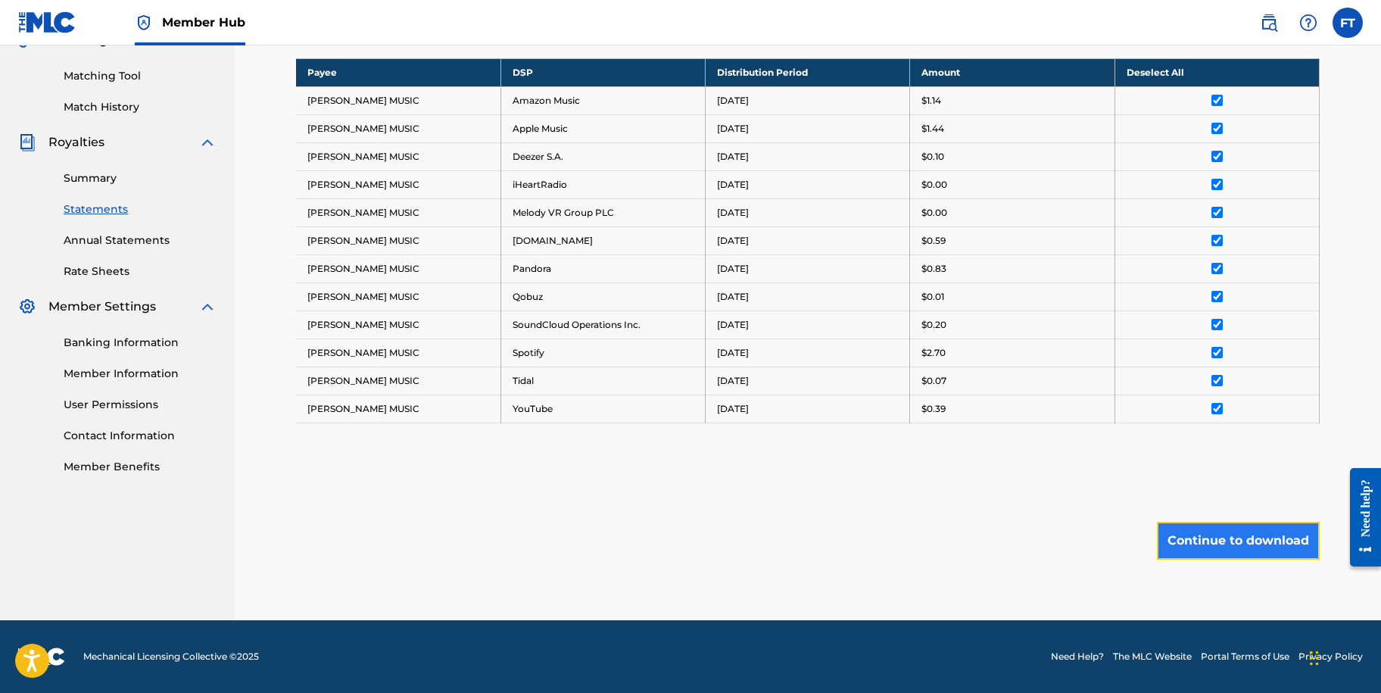
click at [1265, 541] on button "Continue to download" at bounding box center [1238, 541] width 163 height 38
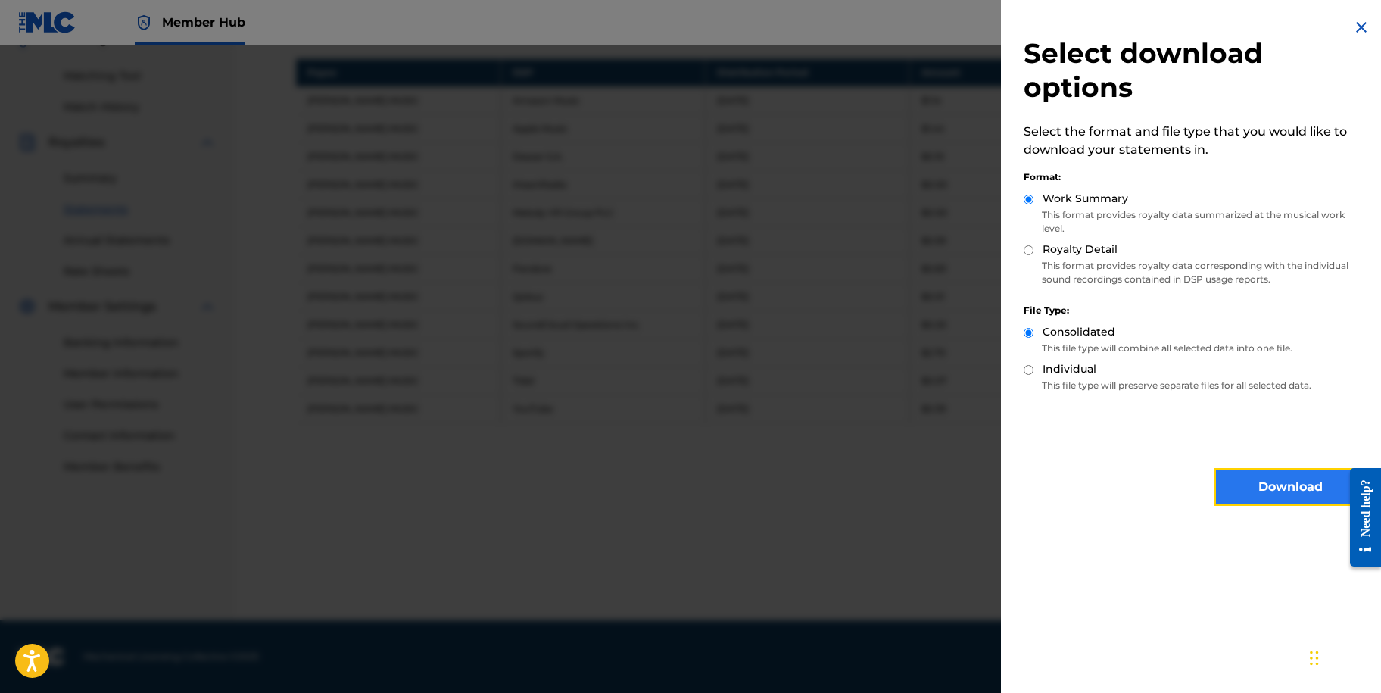
click at [1264, 481] on button "Download" at bounding box center [1290, 487] width 151 height 38
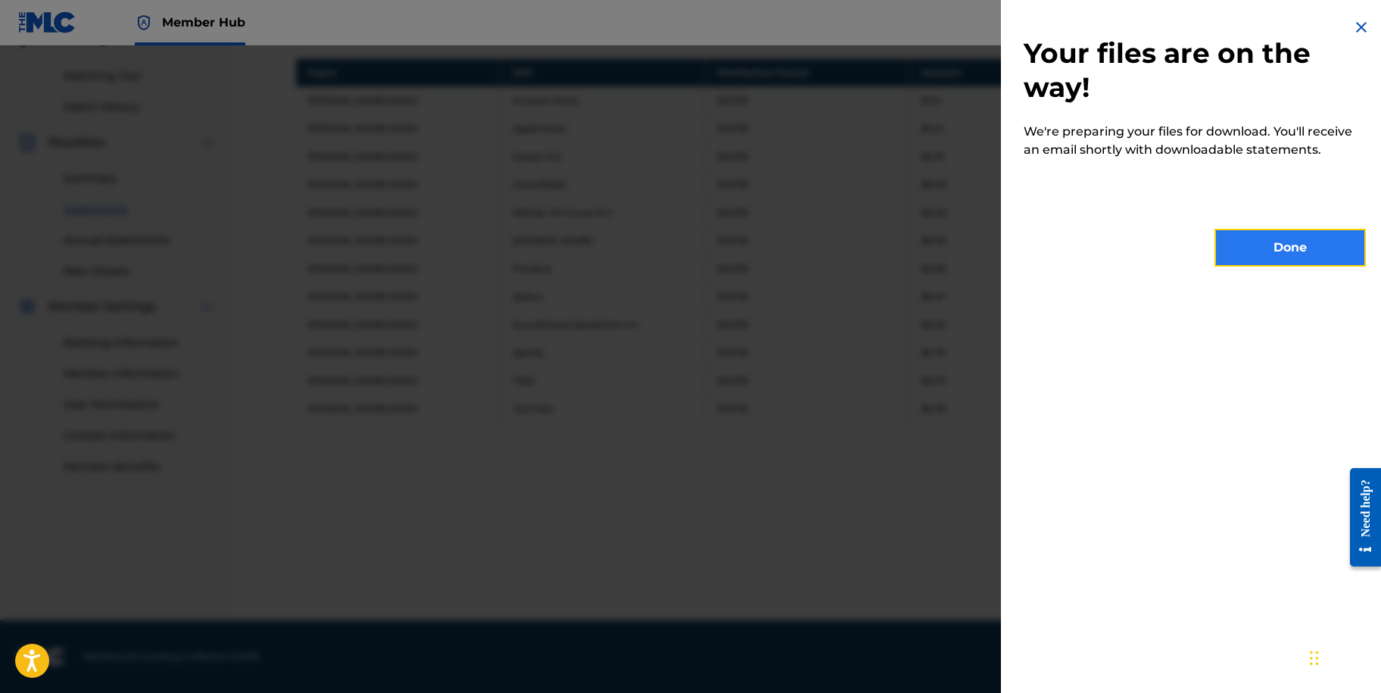
click at [1275, 251] on button "Done" at bounding box center [1290, 248] width 151 height 38
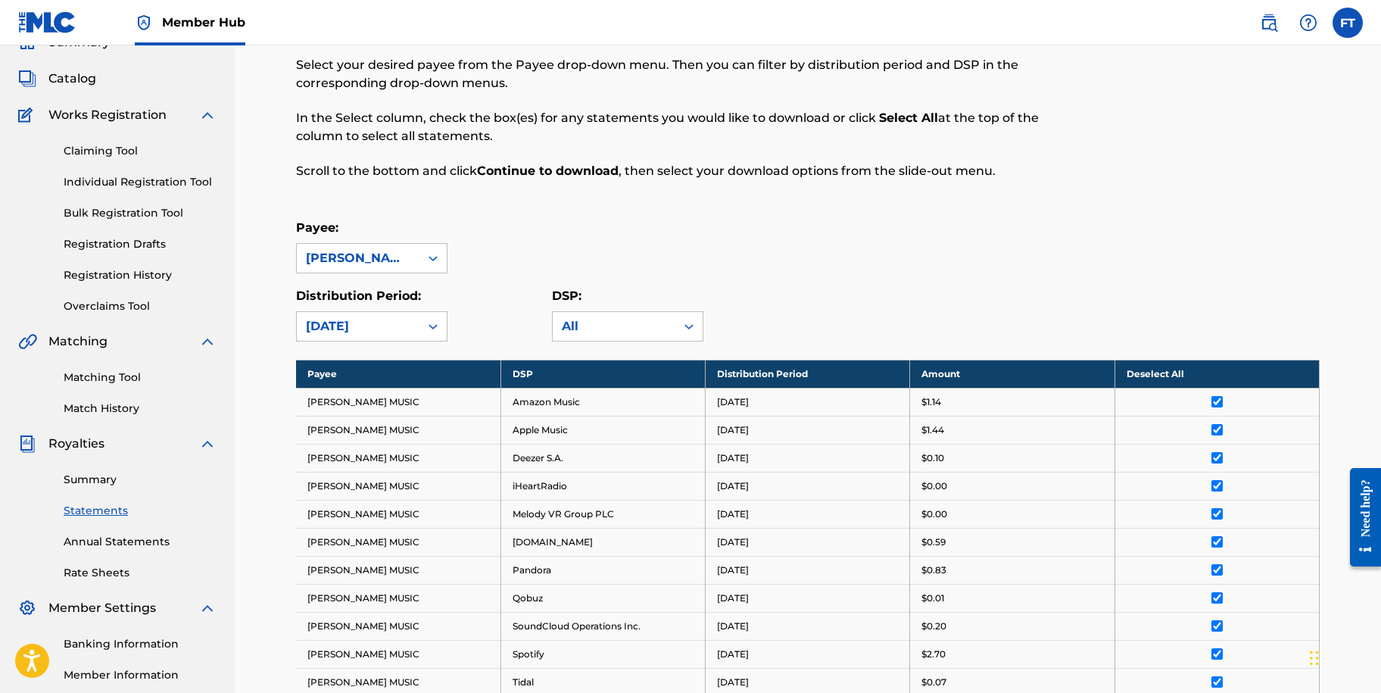
scroll to position [70, 0]
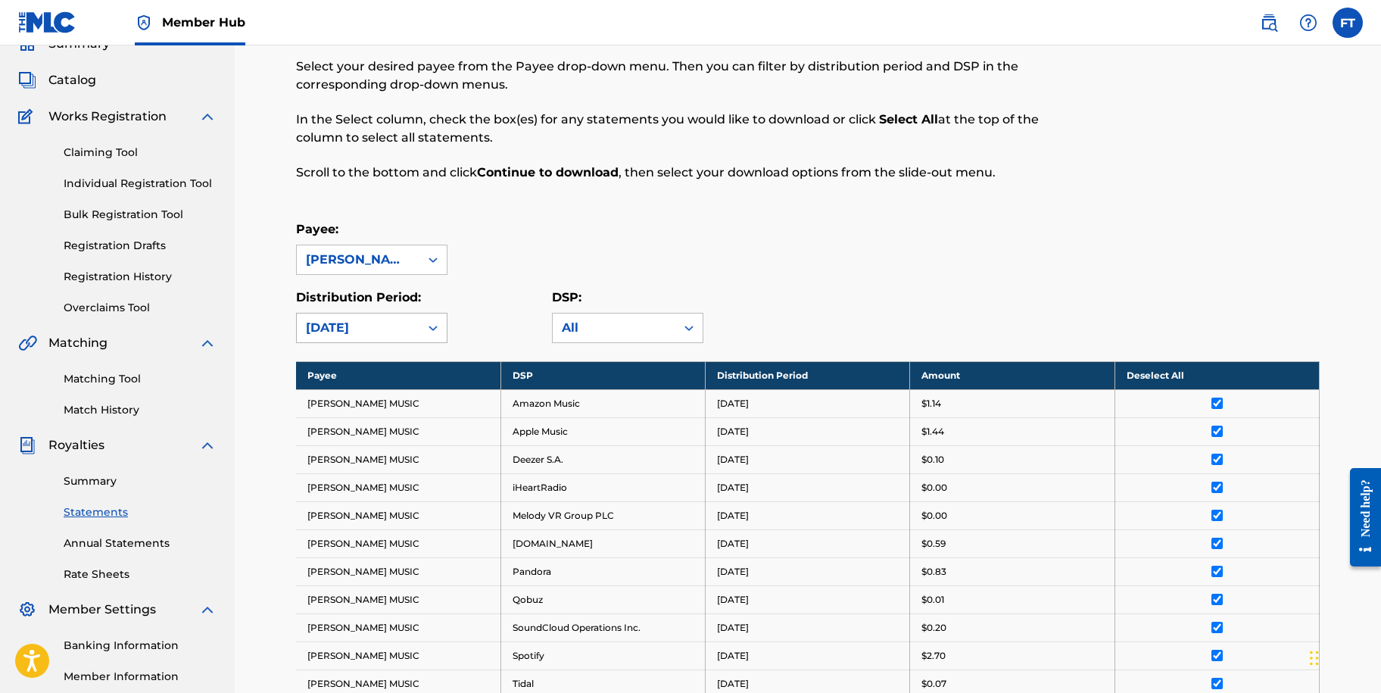
click at [360, 332] on div "[DATE]" at bounding box center [358, 328] width 105 height 18
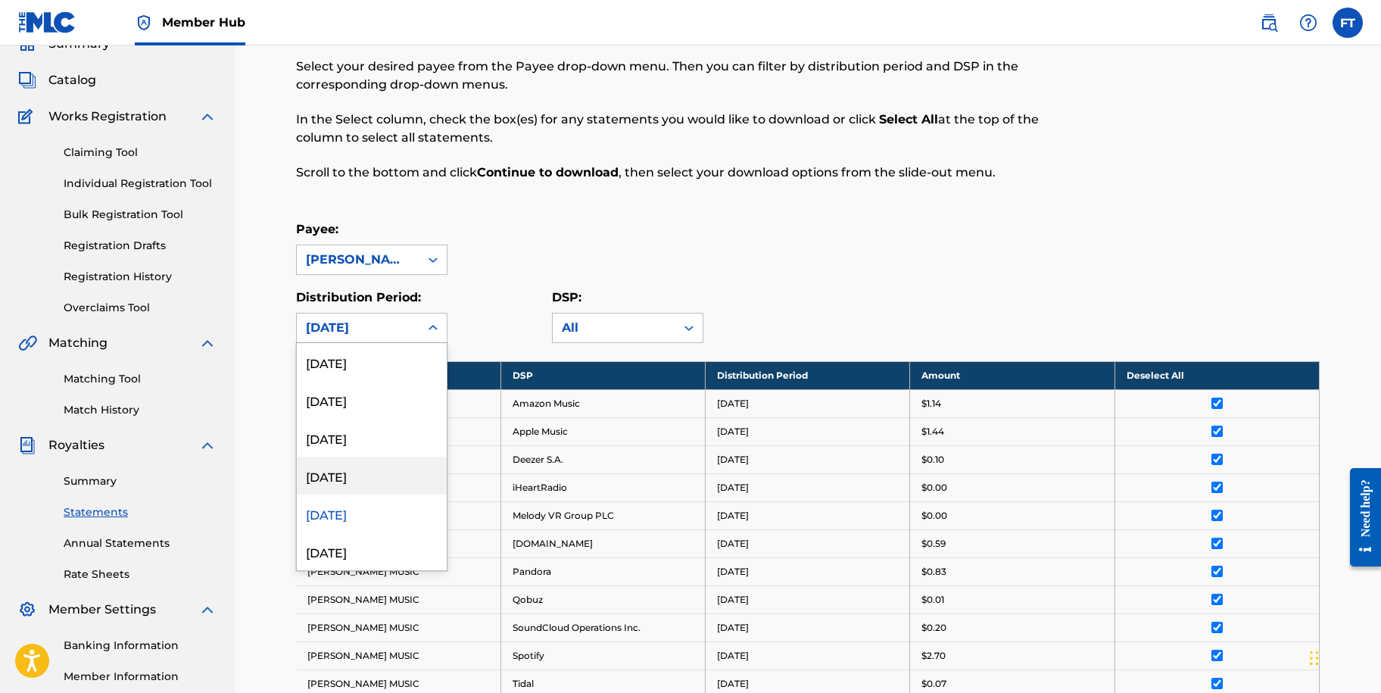
click at [372, 467] on div "[DATE]" at bounding box center [372, 476] width 150 height 38
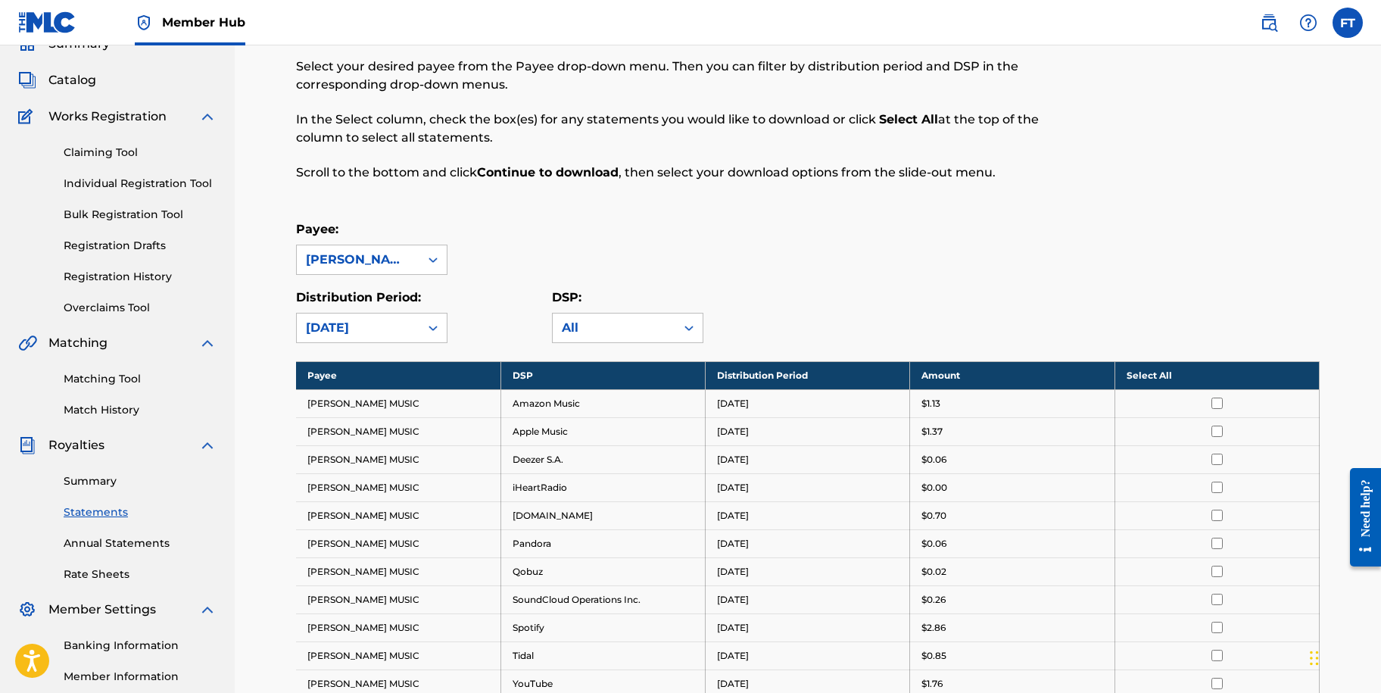
click at [1149, 378] on th "Select All" at bounding box center [1217, 375] width 204 height 28
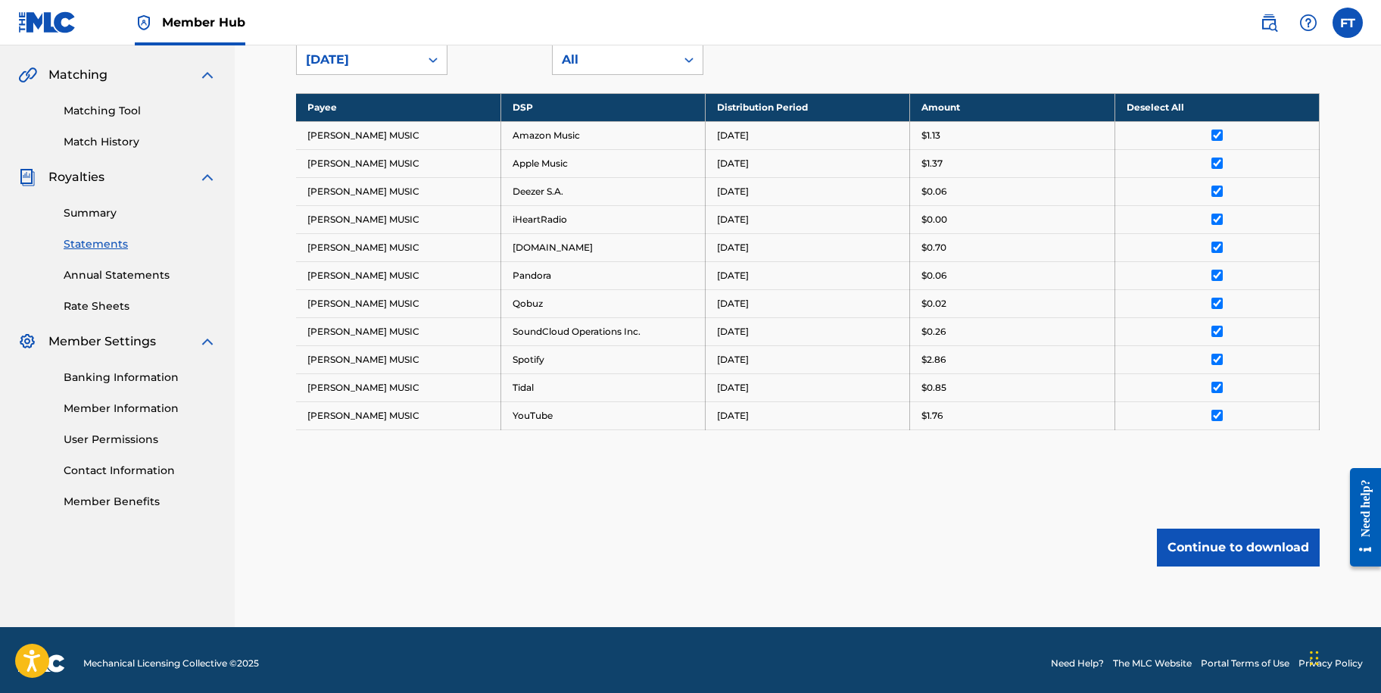
scroll to position [345, 0]
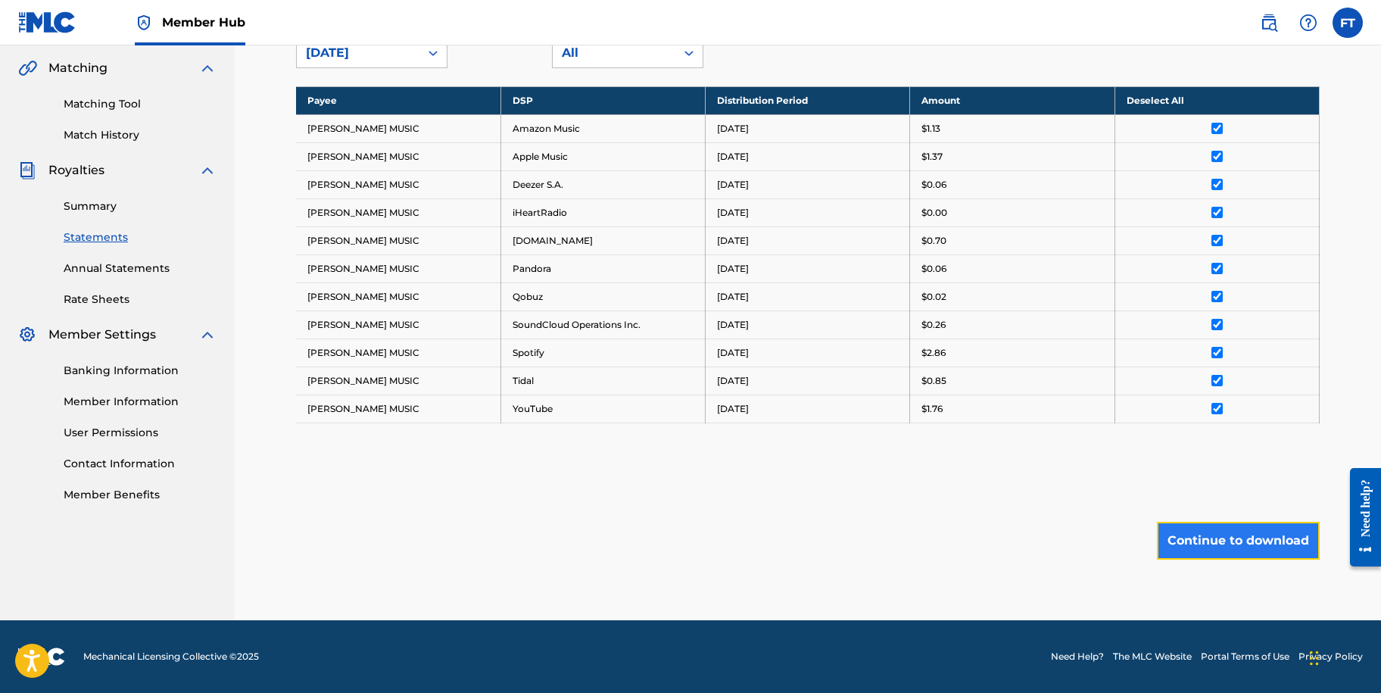
click at [1245, 554] on button "Continue to download" at bounding box center [1238, 541] width 163 height 38
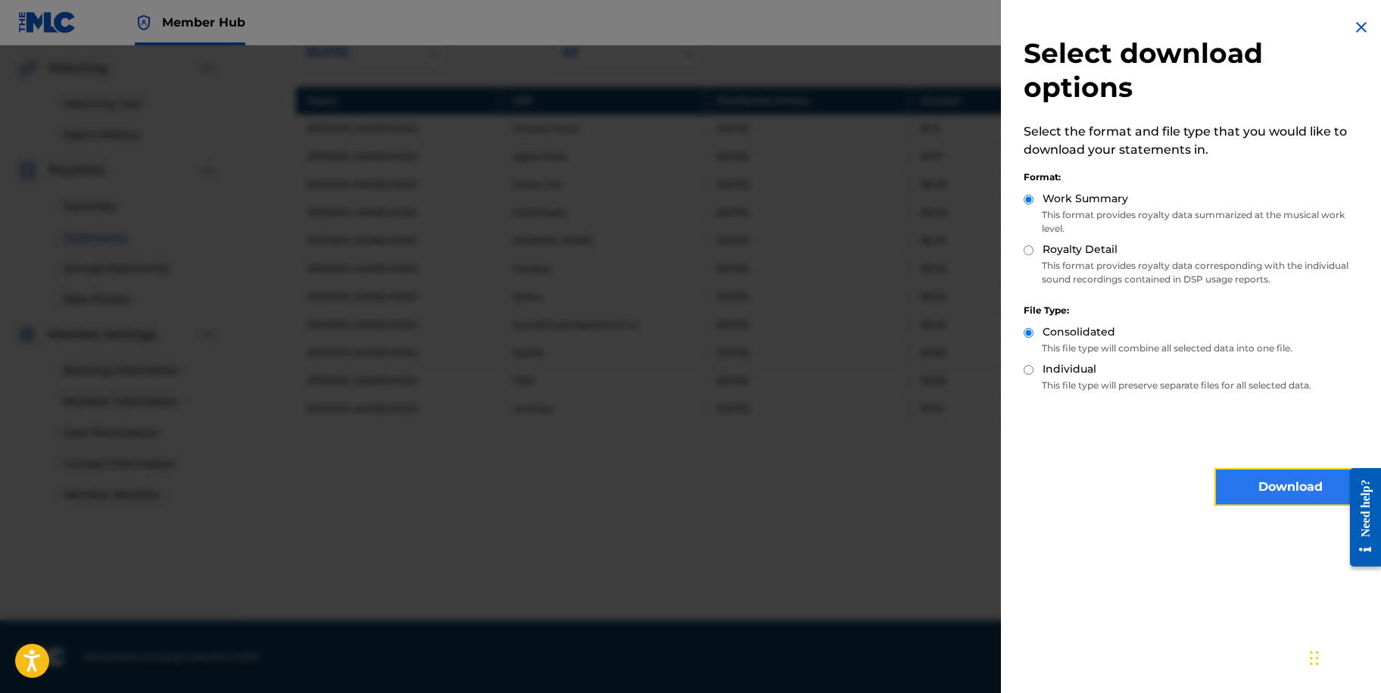
click at [1266, 485] on button "Download" at bounding box center [1290, 487] width 151 height 38
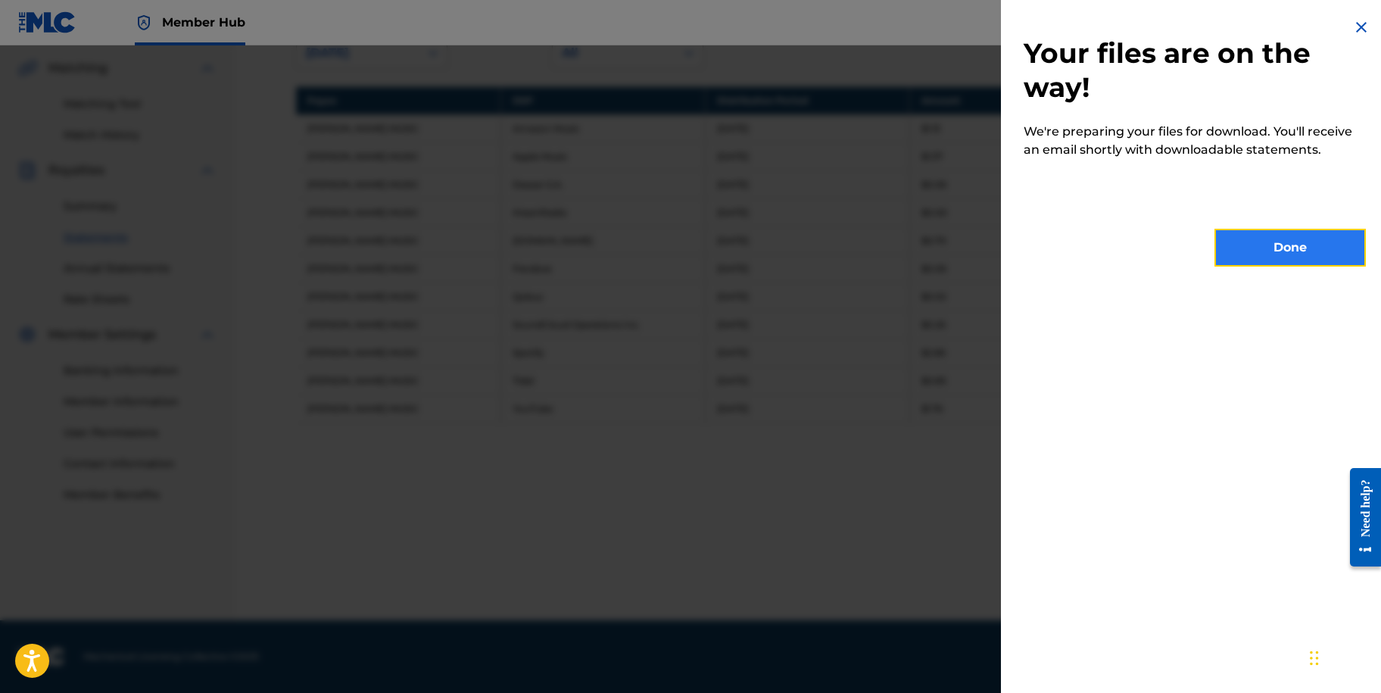
click at [1288, 242] on button "Done" at bounding box center [1290, 248] width 151 height 38
